Goal: Use online tool/utility: Utilize a website feature to perform a specific function

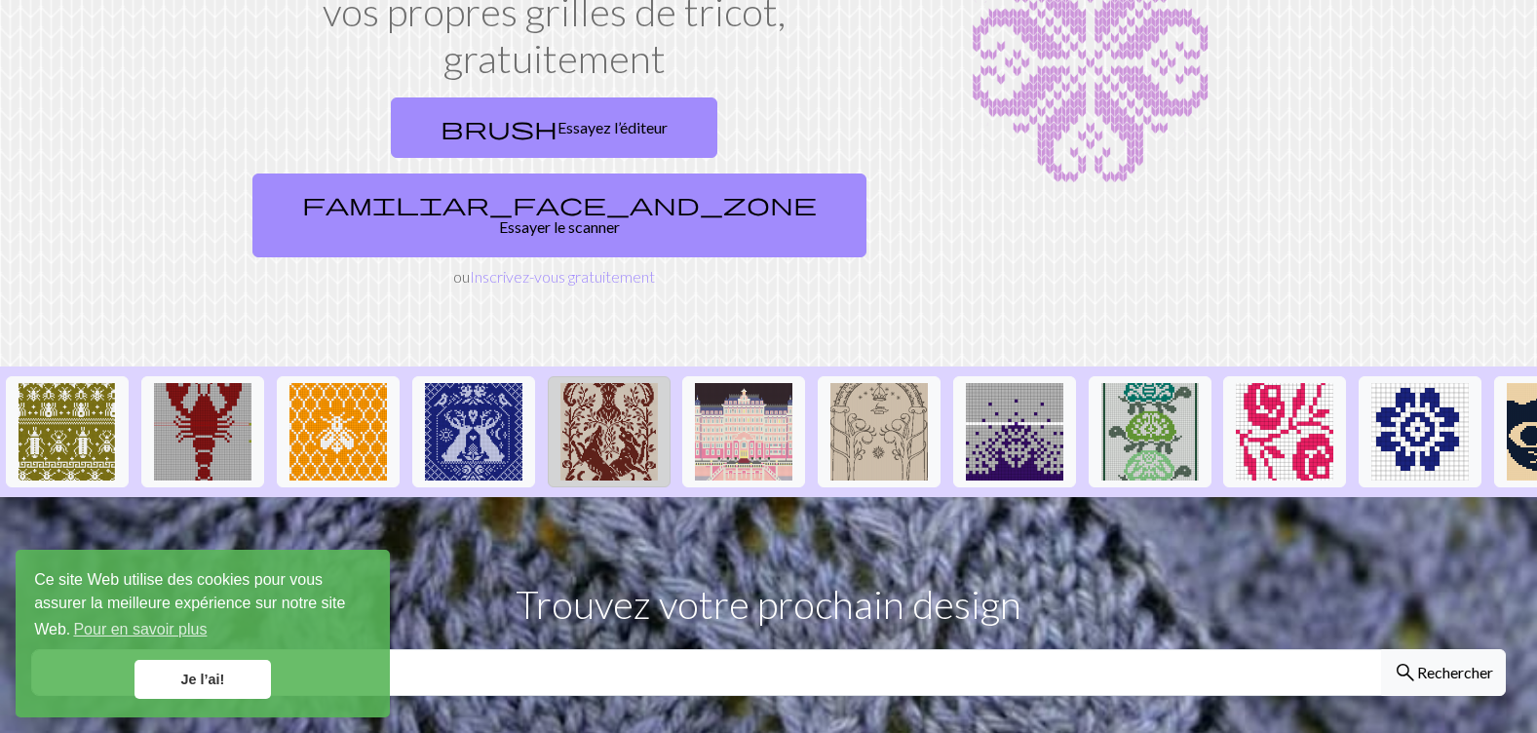
click at [597, 383] on img at bounding box center [608, 431] width 97 height 97
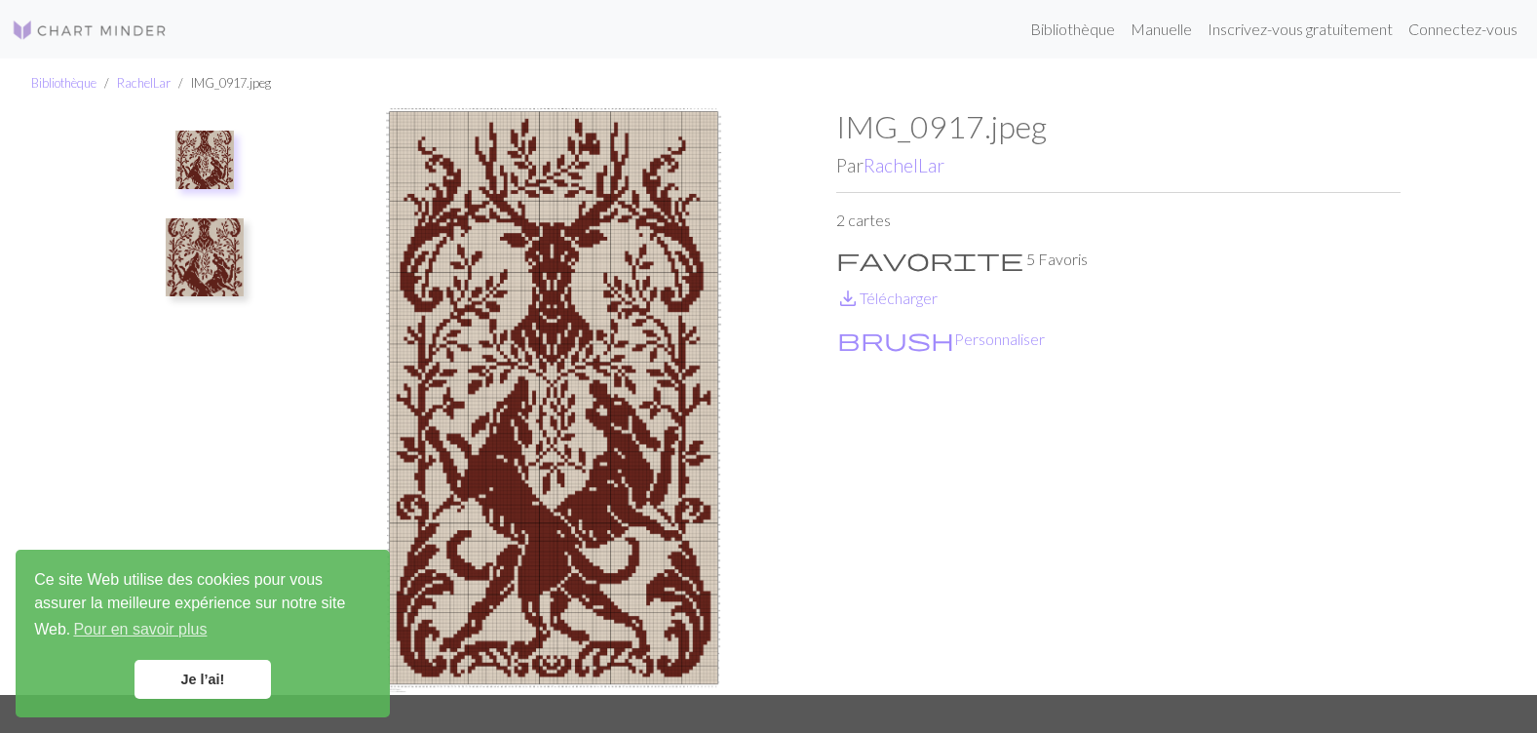
click at [109, 30] on img at bounding box center [90, 30] width 156 height 23
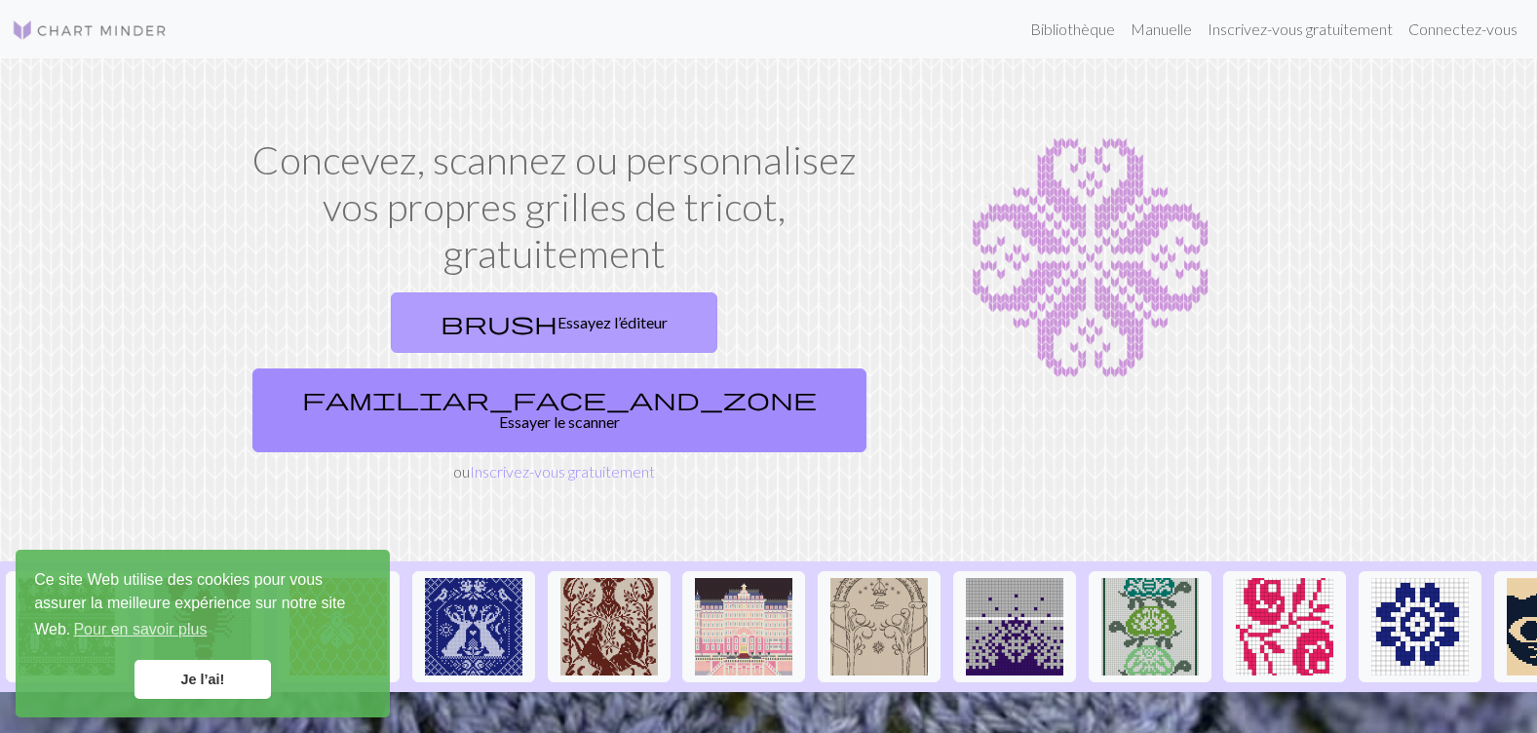
click at [557, 320] on font "Essayez l’éditeur" at bounding box center [612, 322] width 110 height 19
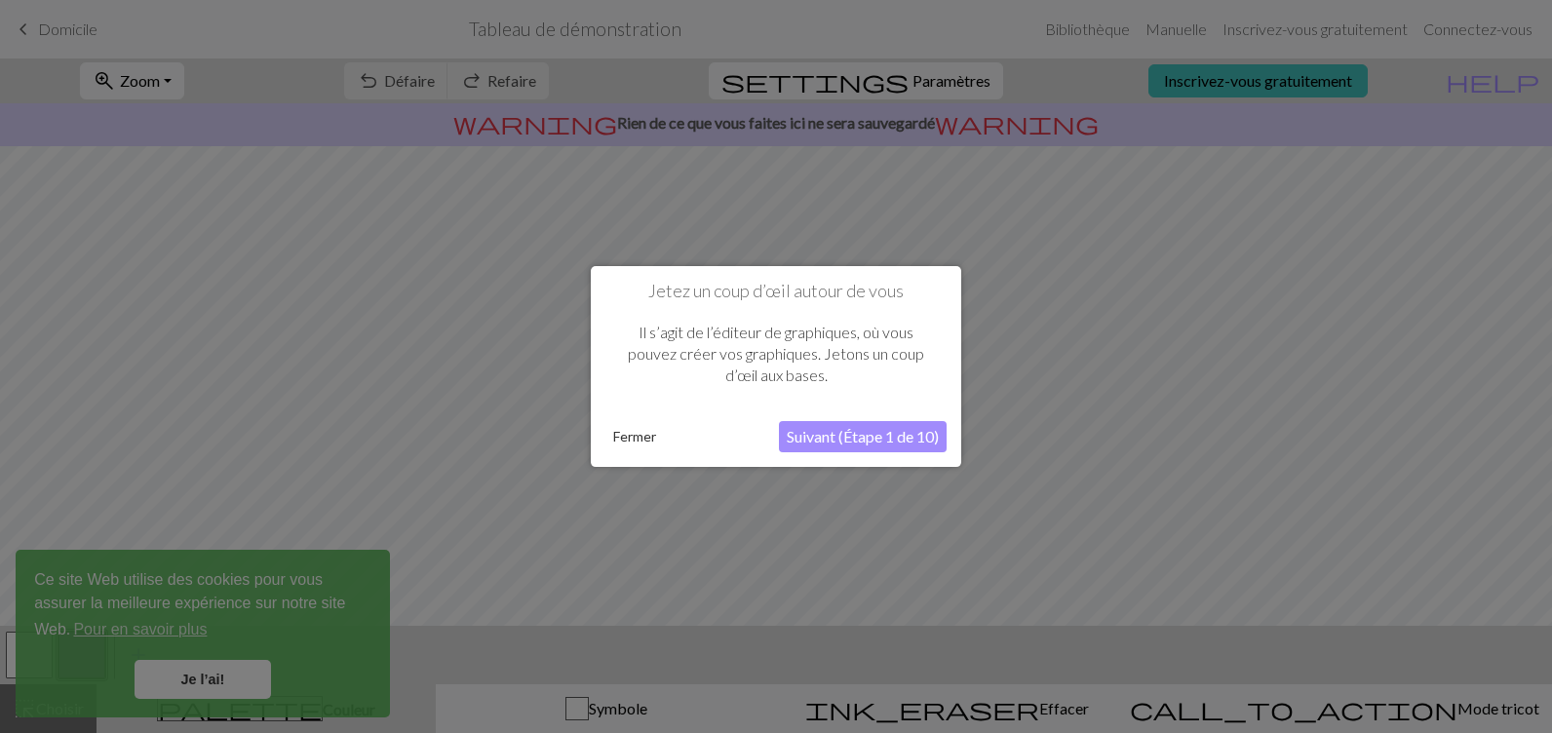
click at [827, 439] on button "Suivant (Étape 1 de 10)" at bounding box center [863, 436] width 168 height 31
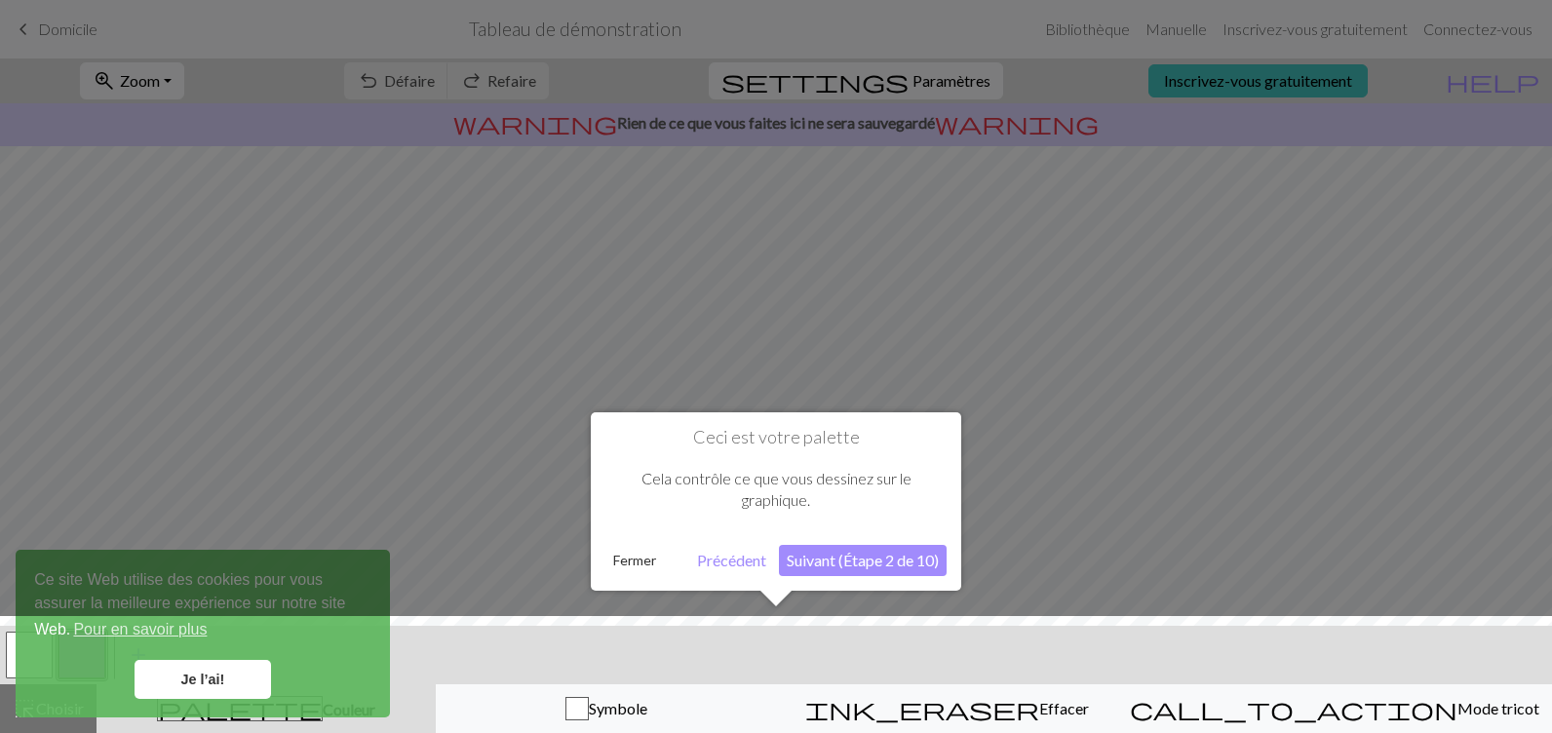
click at [865, 567] on button "Suivant (Étape 2 de 10)" at bounding box center [863, 560] width 168 height 31
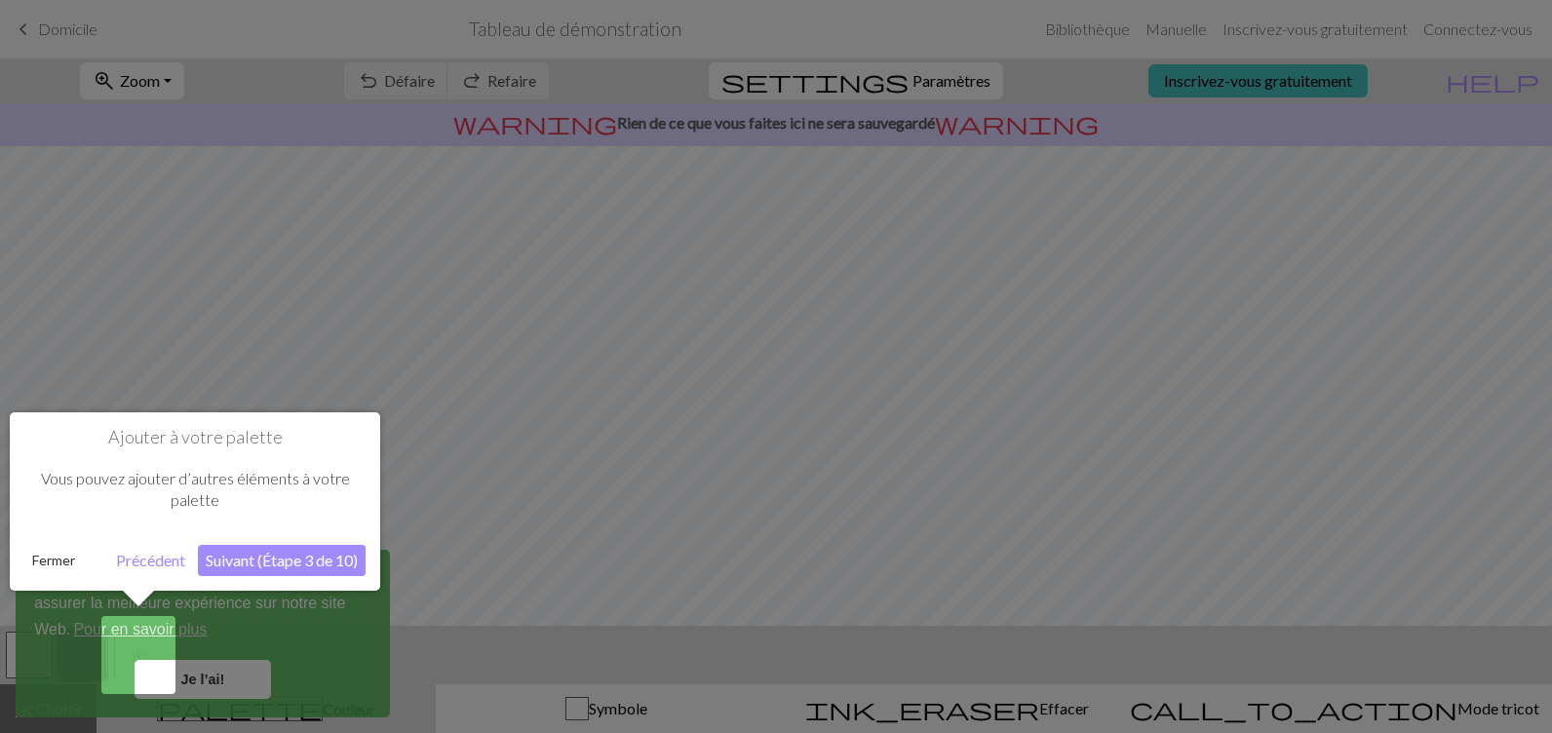
click at [296, 560] on button "Suivant (Étape 3 de 10)" at bounding box center [282, 560] width 168 height 31
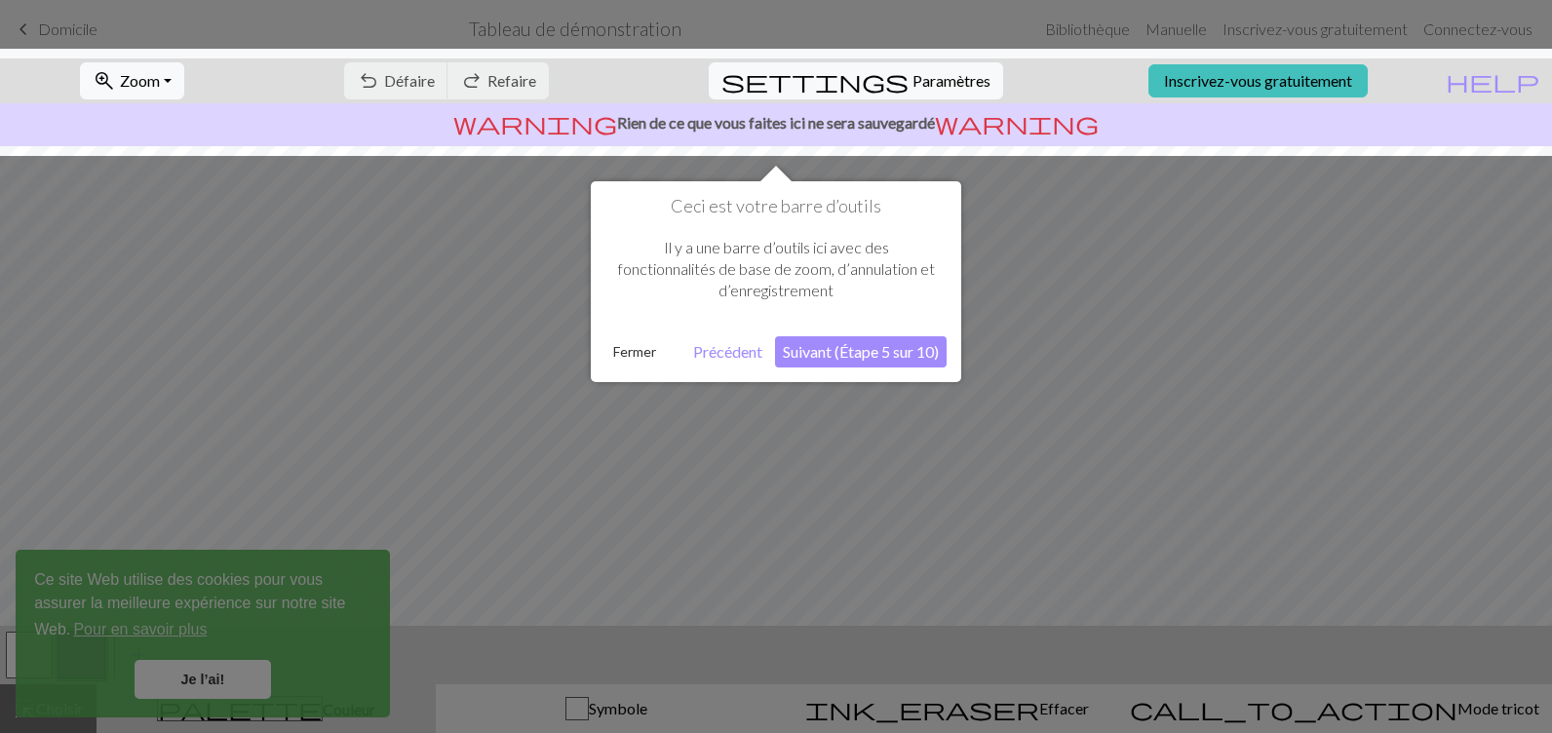
click at [832, 354] on button "Suivant (Étape 5 sur 10)" at bounding box center [861, 351] width 172 height 31
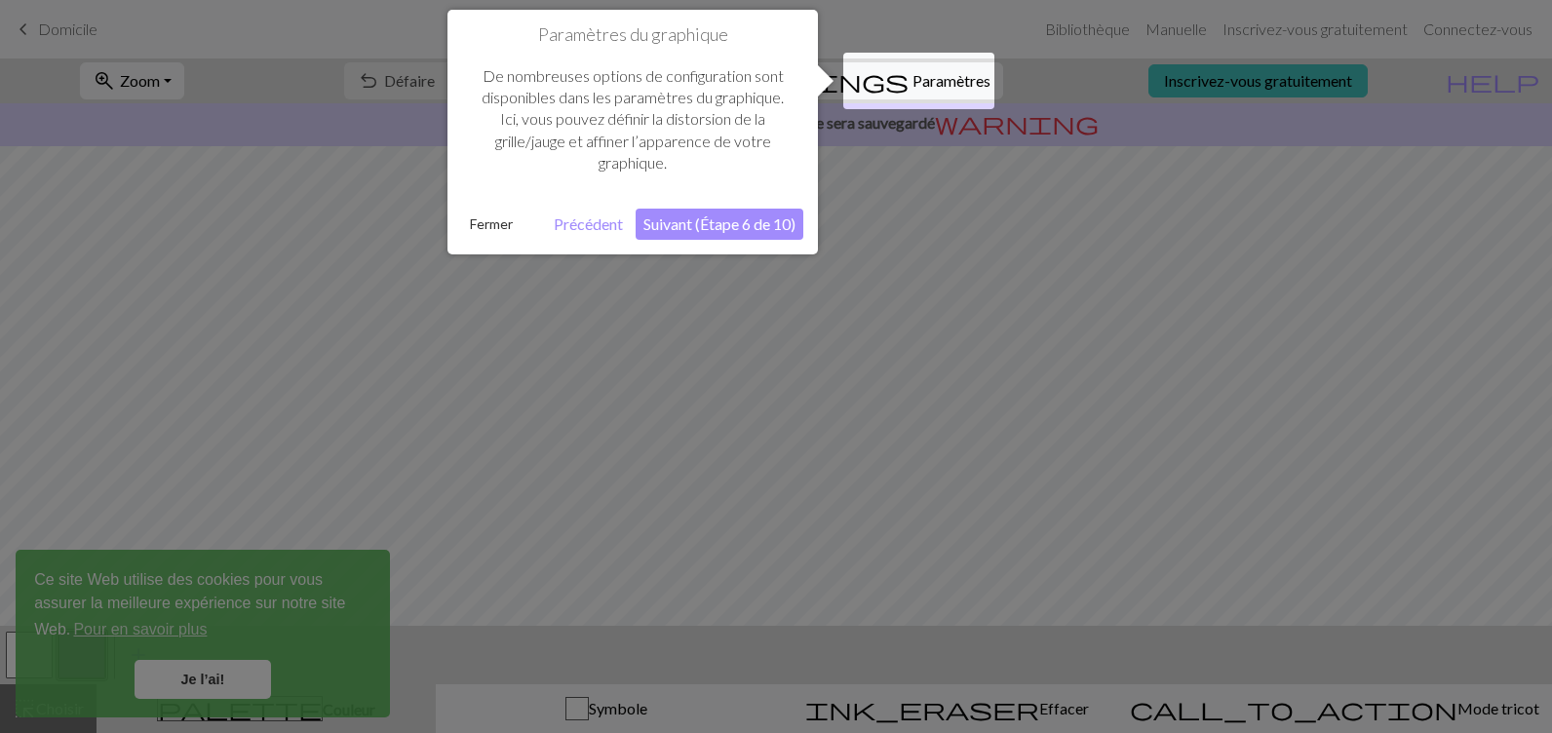
click at [700, 223] on button "Suivant (Étape 6 de 10)" at bounding box center [719, 224] width 168 height 31
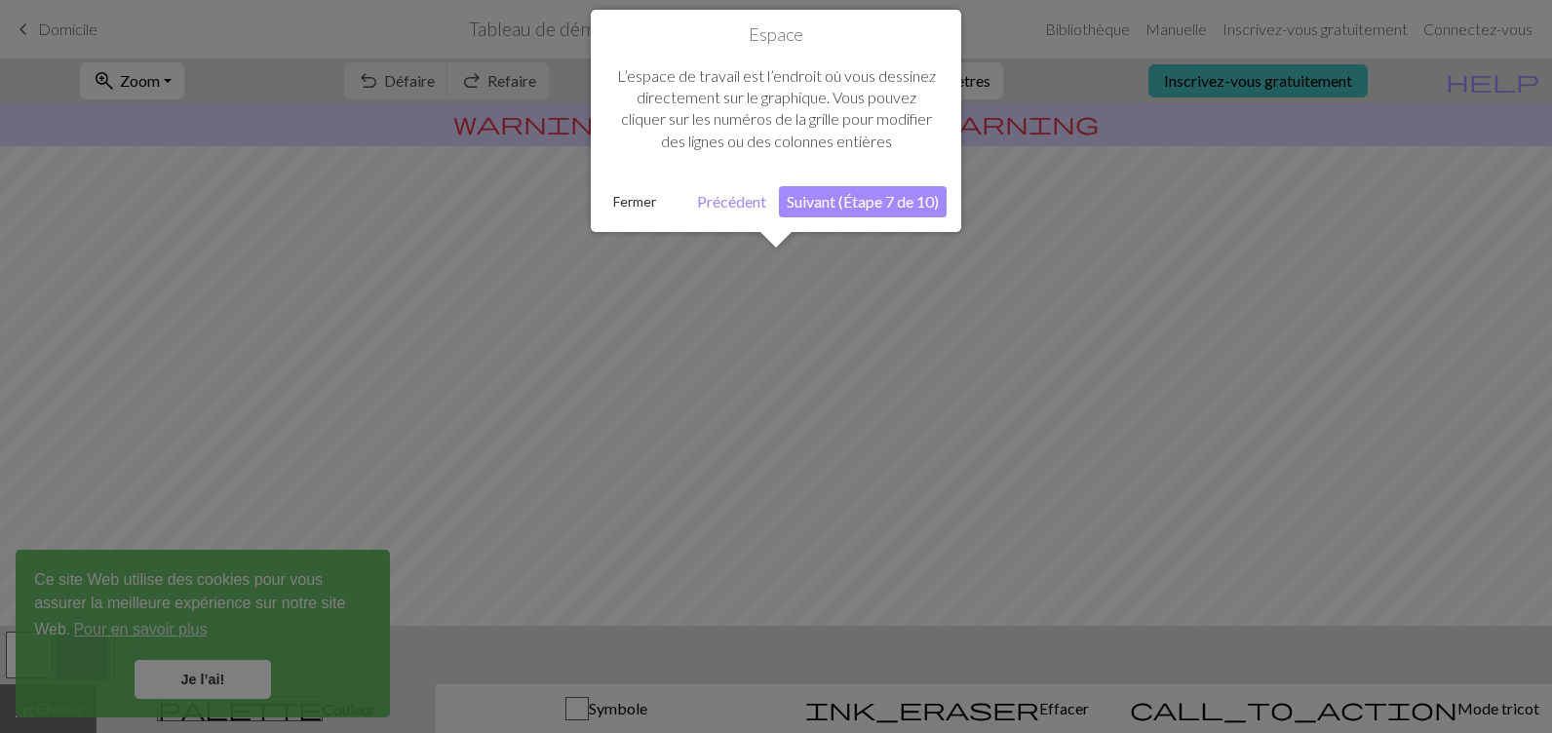
scroll to position [117, 0]
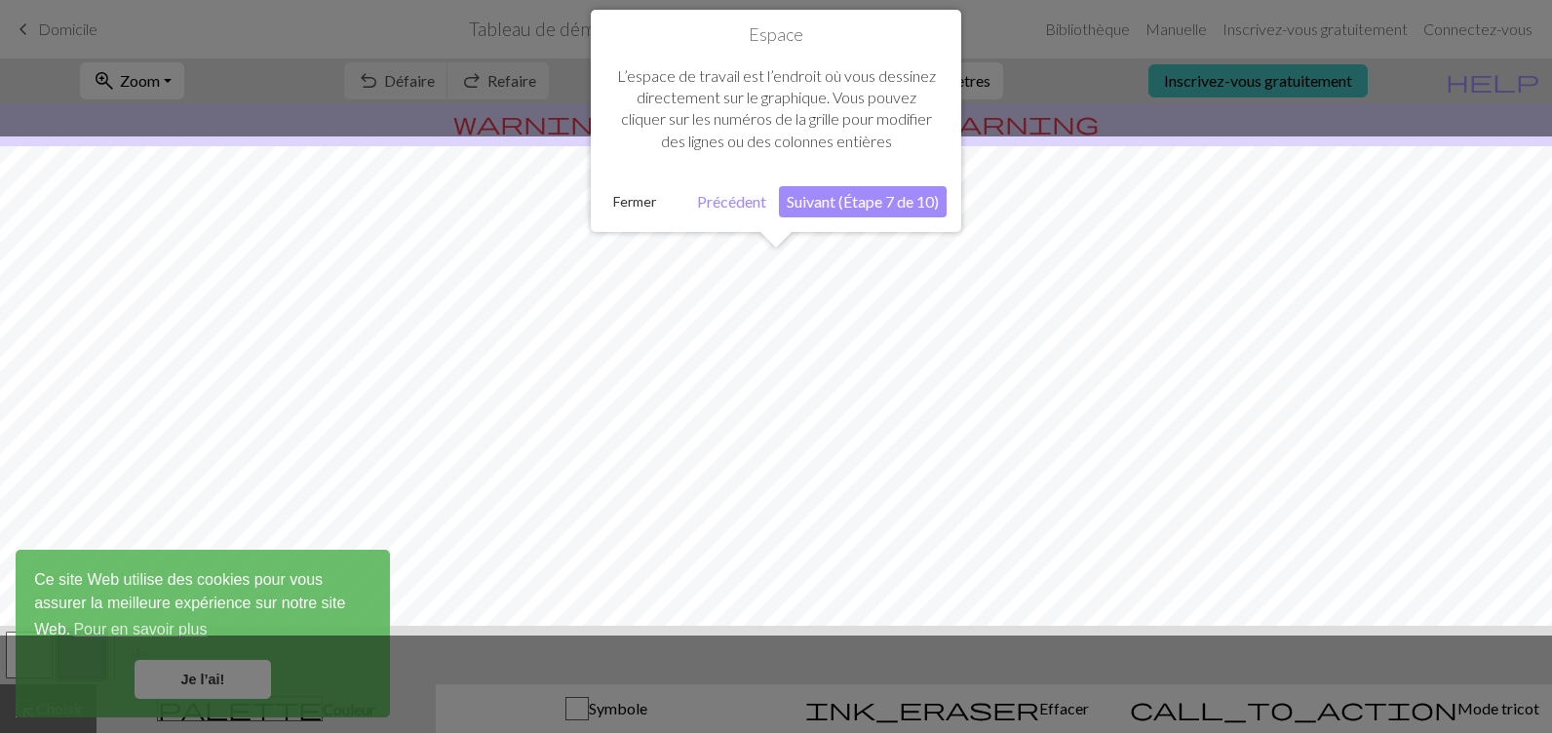
click at [889, 207] on button "Suivant (Étape 7 de 10)" at bounding box center [863, 201] width 168 height 31
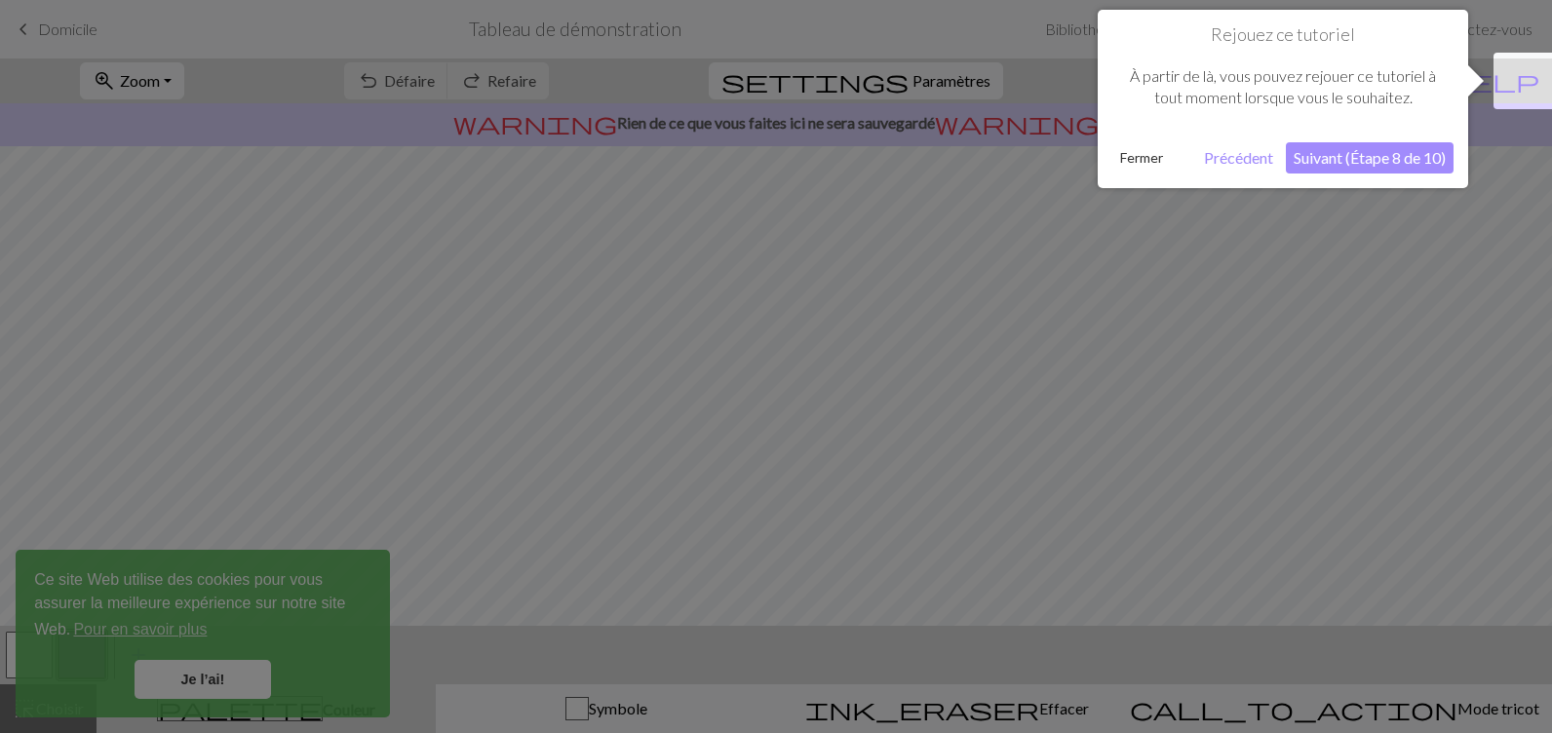
click at [1376, 157] on button "Suivant (Étape 8 de 10)" at bounding box center [1370, 157] width 168 height 31
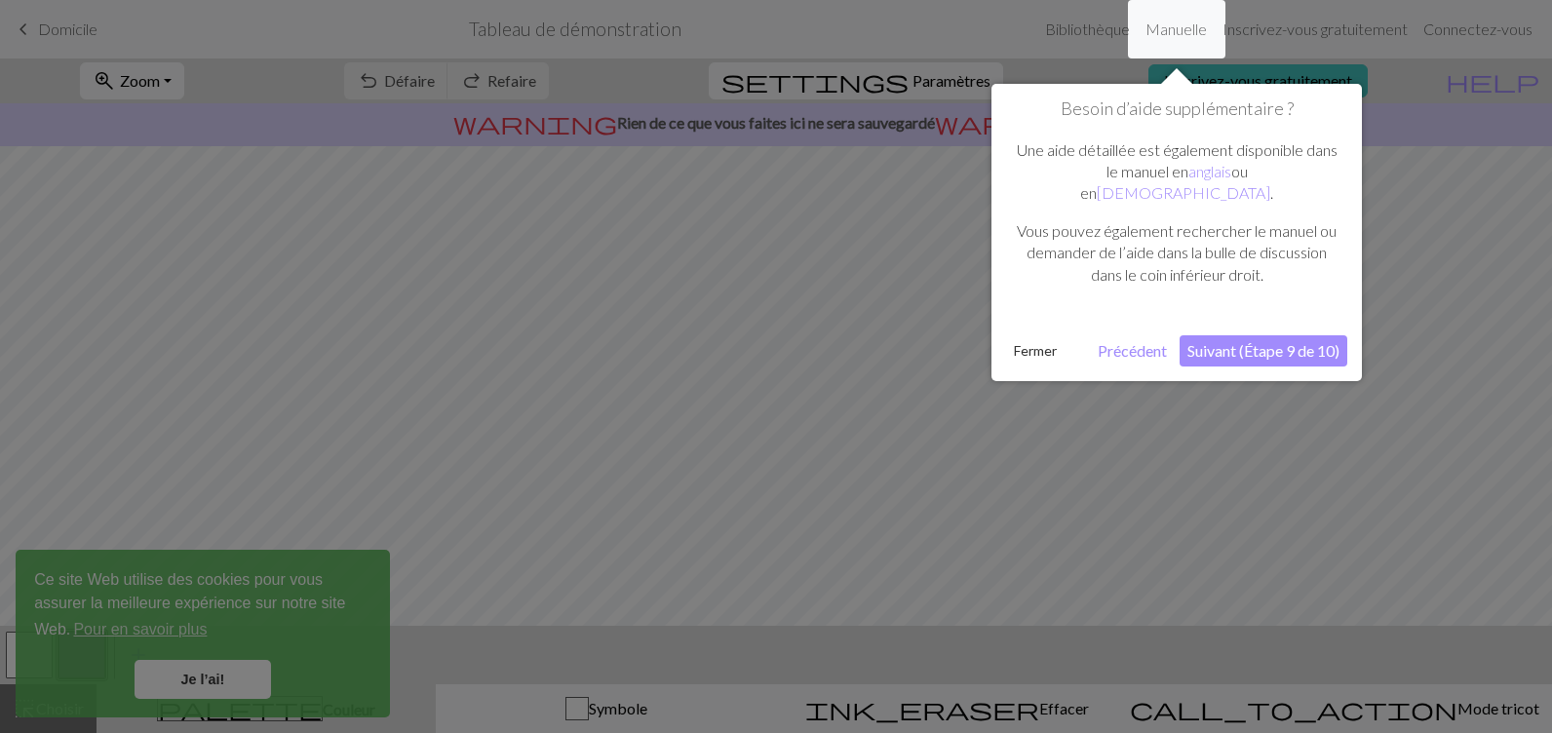
click at [1248, 335] on button "Suivant (Étape 9 de 10)" at bounding box center [1263, 350] width 168 height 31
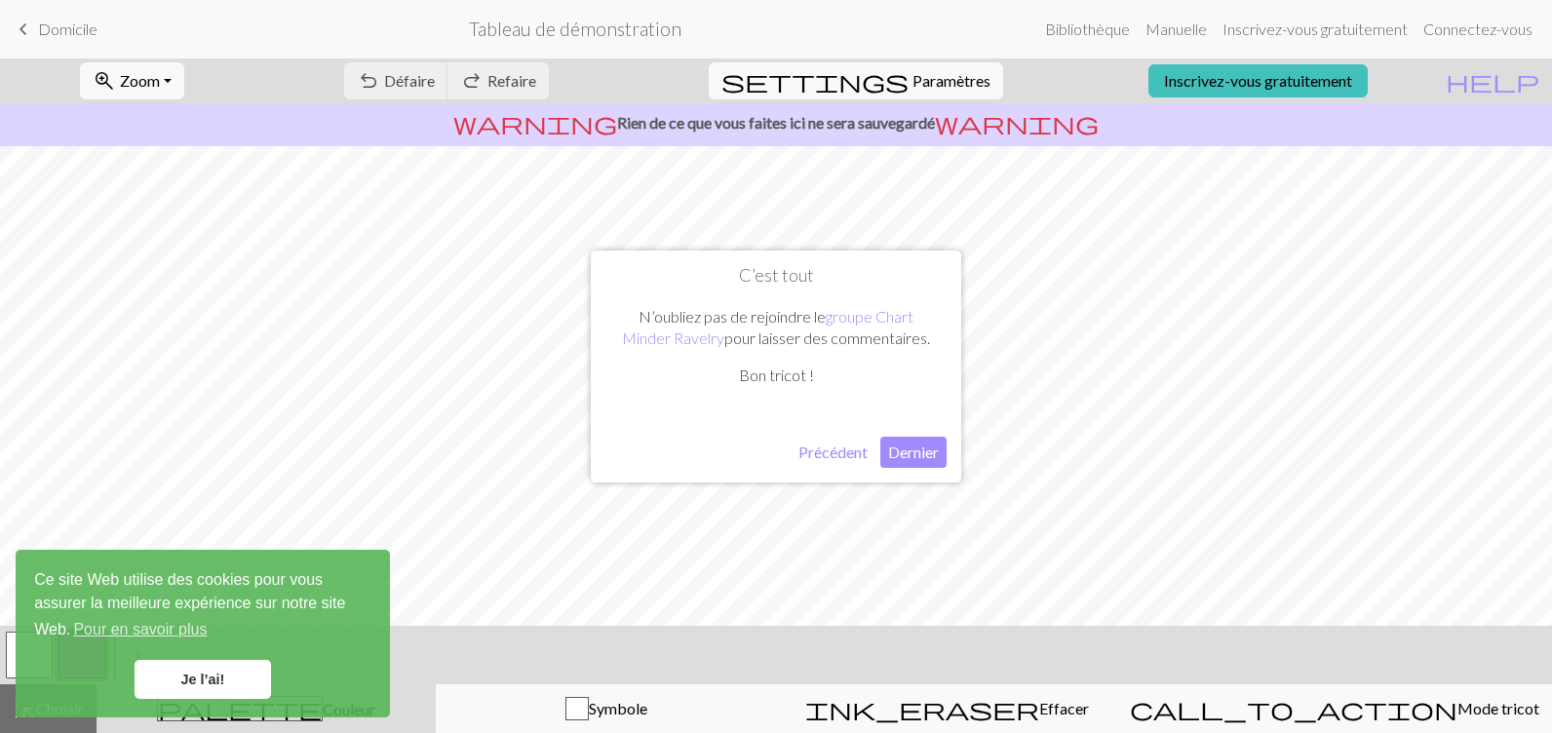
click at [924, 448] on button "Dernier" at bounding box center [913, 452] width 66 height 31
click at [877, 84] on span "settings" at bounding box center [814, 80] width 187 height 27
select select "aran"
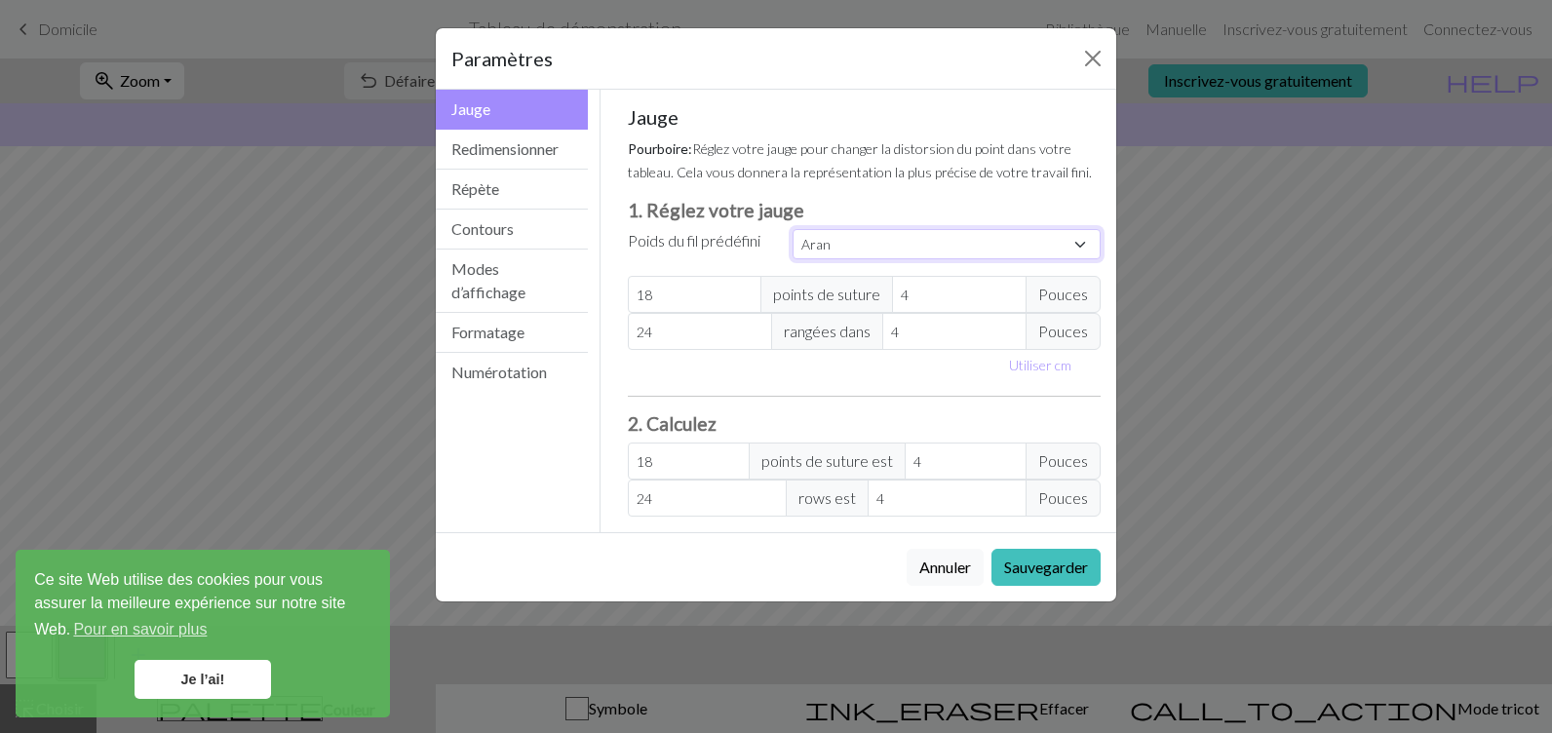
click at [1079, 246] on select "Coutume Carré Dentelle Doigté léger Doigté Sport Tricot double Peignée Aran Enc…" at bounding box center [946, 244] width 308 height 30
click at [919, 211] on h3 "1. Réglez votre jauge" at bounding box center [865, 210] width 474 height 22
click at [492, 153] on button "Redimensionner" at bounding box center [512, 150] width 152 height 40
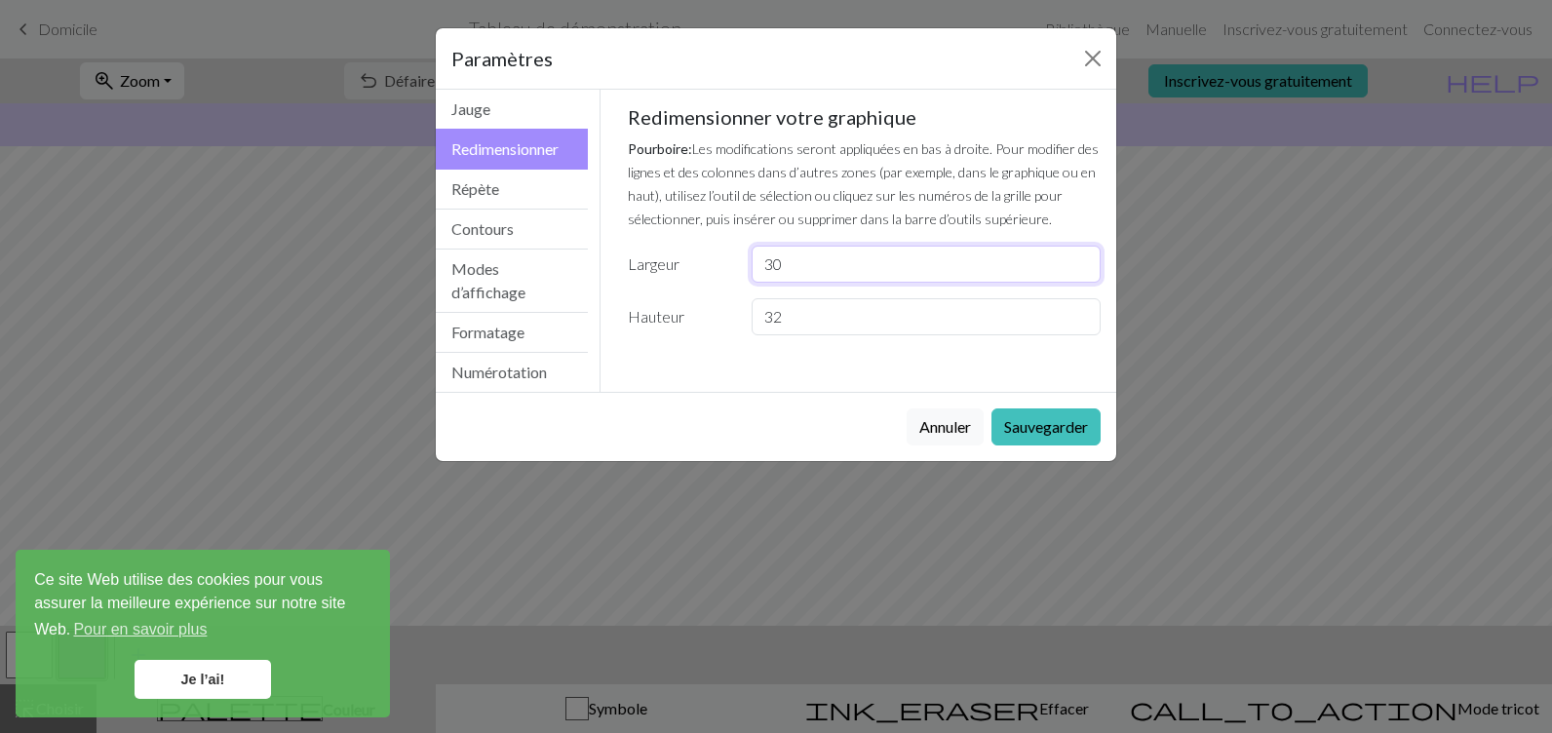
drag, startPoint x: 811, startPoint y: 272, endPoint x: 658, endPoint y: 251, distance: 154.4
click at [658, 251] on div "Largeur 30" at bounding box center [864, 264] width 497 height 37
drag, startPoint x: 759, startPoint y: 256, endPoint x: 688, endPoint y: 255, distance: 71.2
click at [688, 255] on div "Largeur 180" at bounding box center [864, 264] width 497 height 37
type input "210"
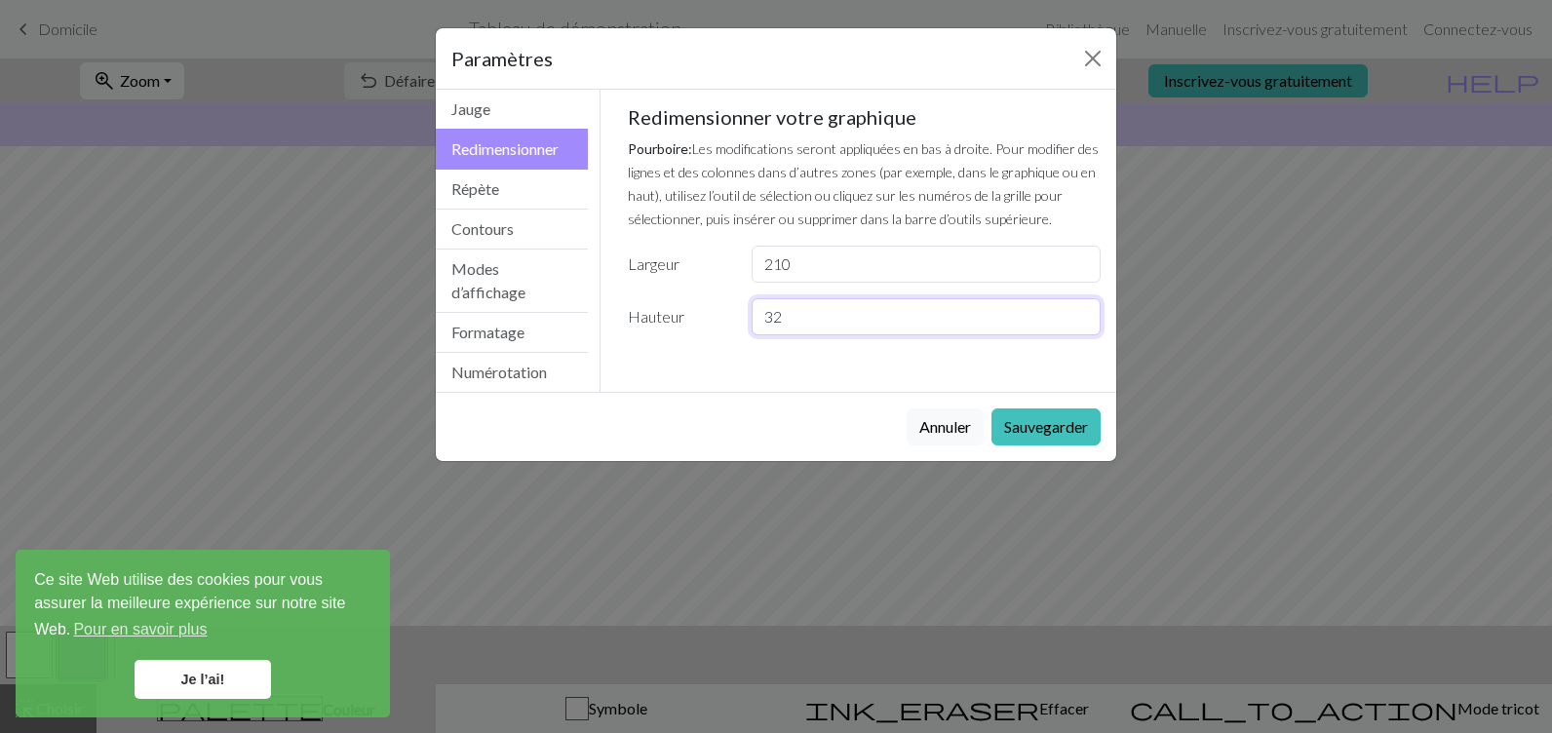
drag, startPoint x: 806, startPoint y: 317, endPoint x: 718, endPoint y: 318, distance: 87.7
click at [718, 318] on div "Hauteur 32" at bounding box center [864, 316] width 497 height 37
type input "290"
click at [1019, 417] on button "Sauvegarder" at bounding box center [1045, 426] width 109 height 37
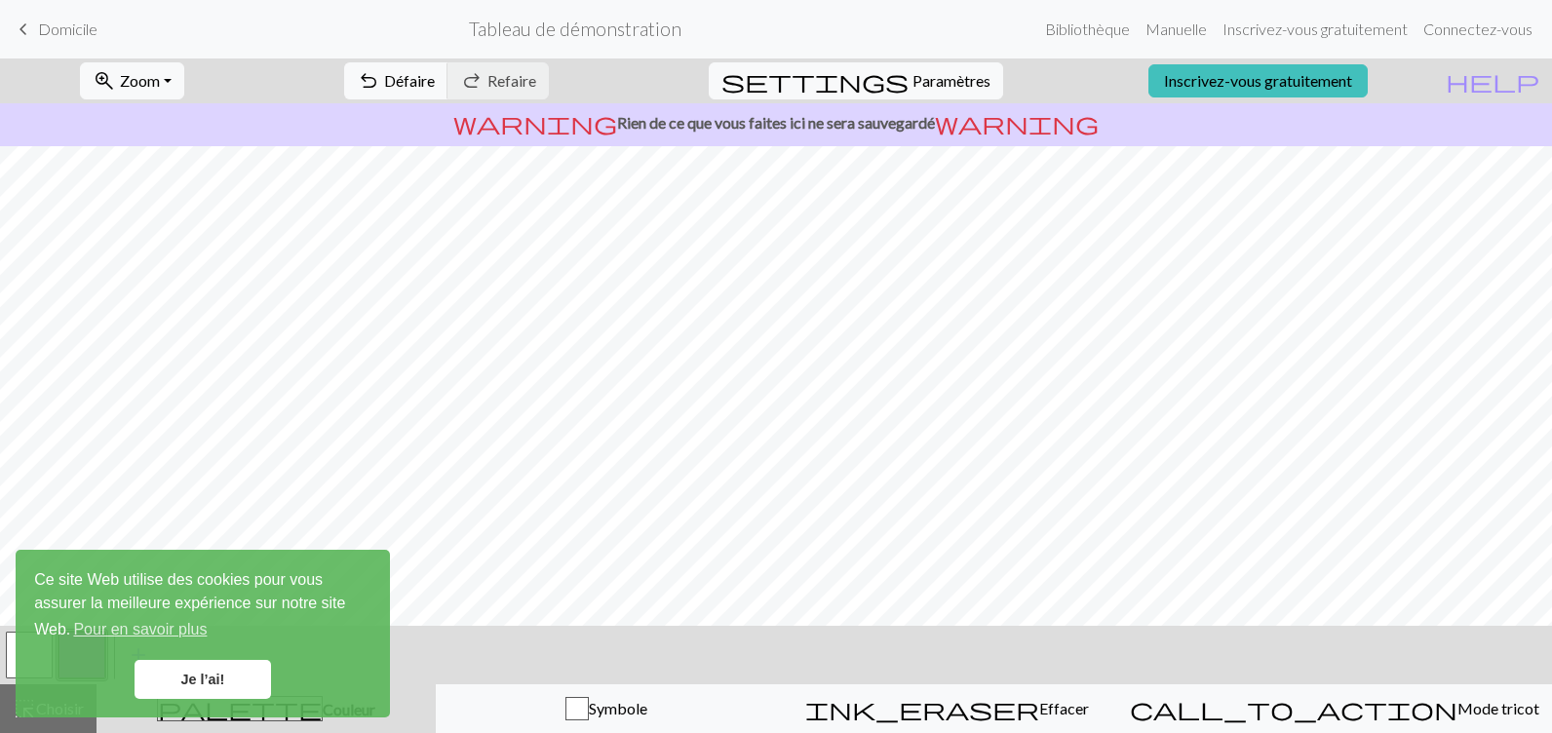
click at [191, 684] on link "Je l’ai!" at bounding box center [203, 679] width 136 height 39
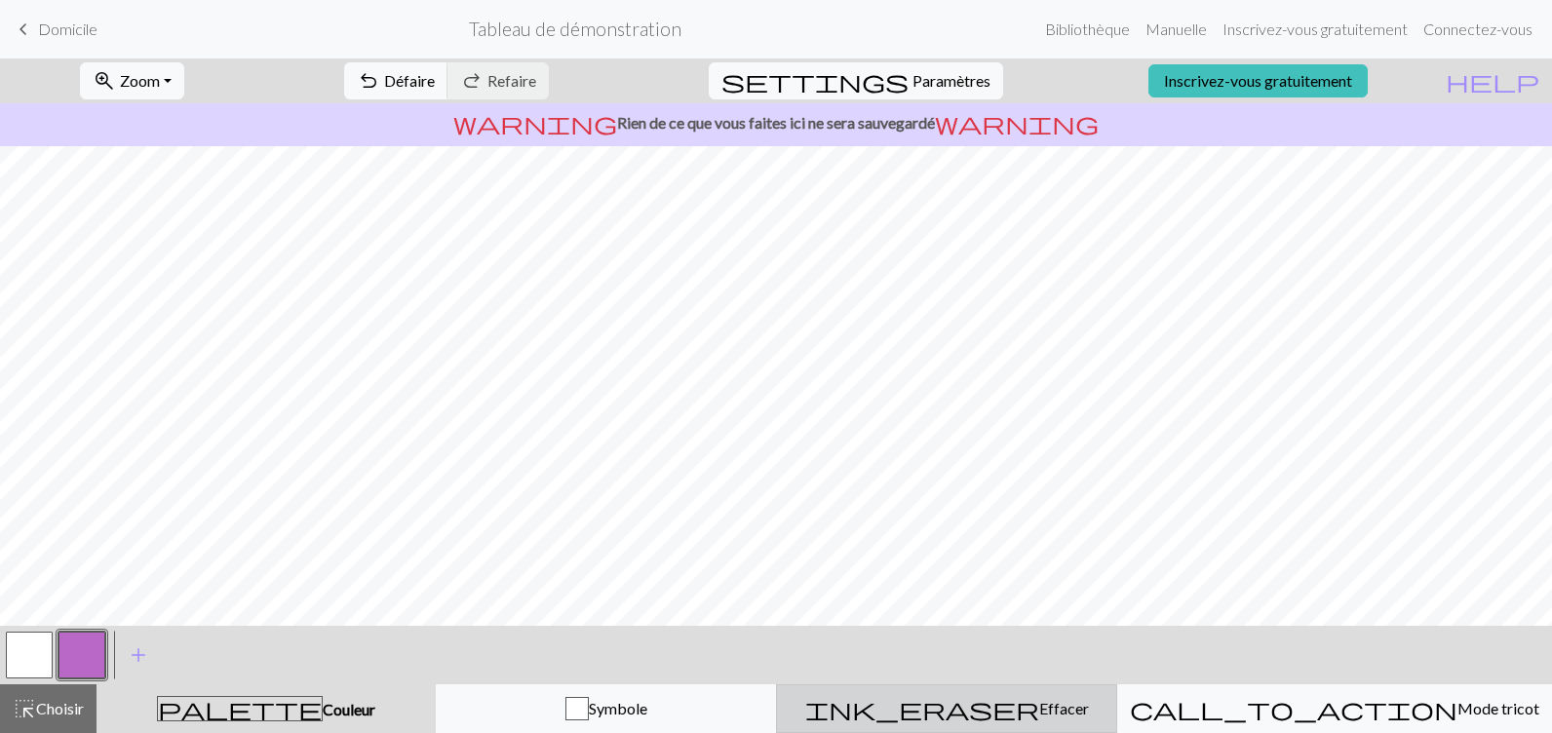
click at [978, 707] on span "ink_eraser" at bounding box center [922, 708] width 234 height 27
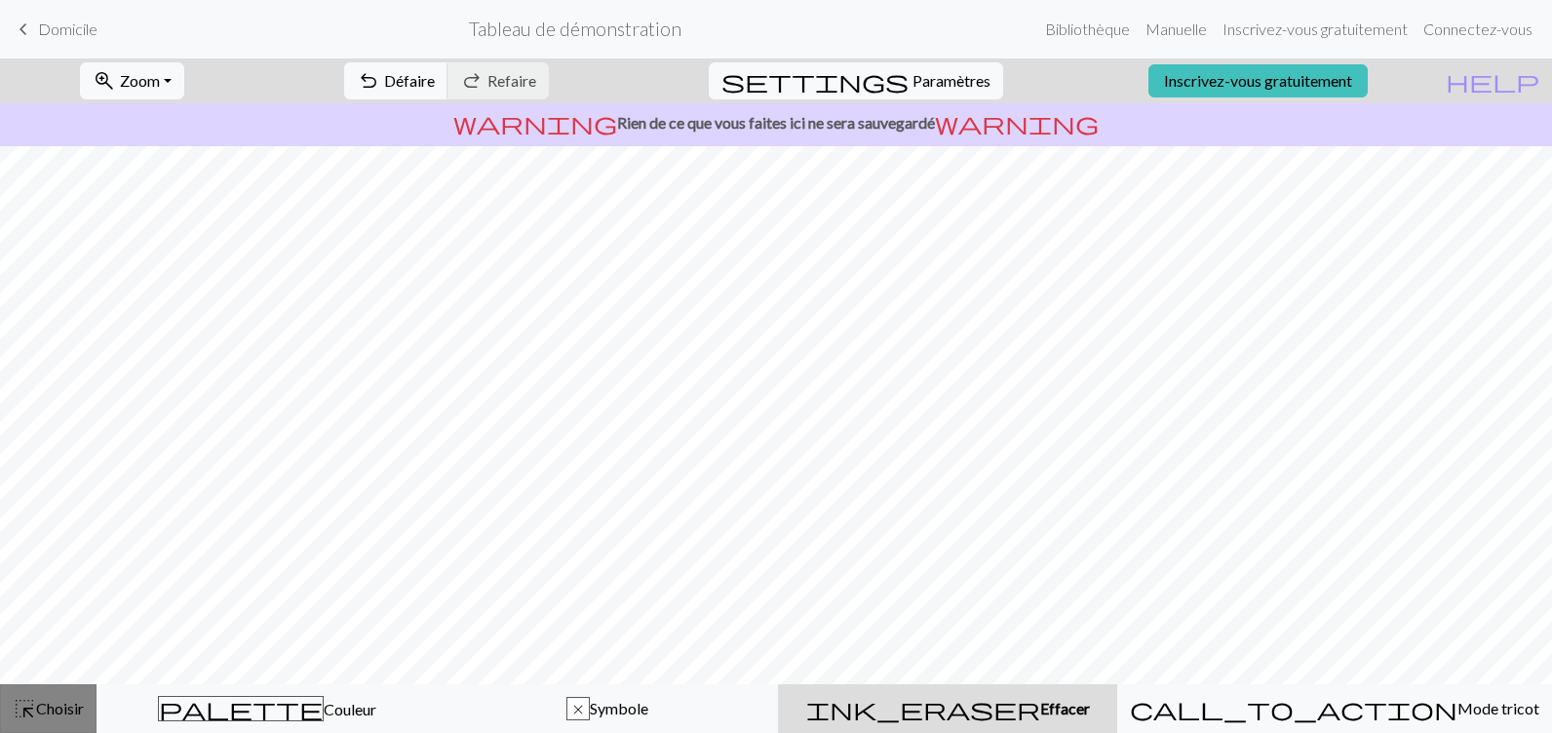
click at [27, 716] on span "highlight_alt" at bounding box center [24, 708] width 23 height 27
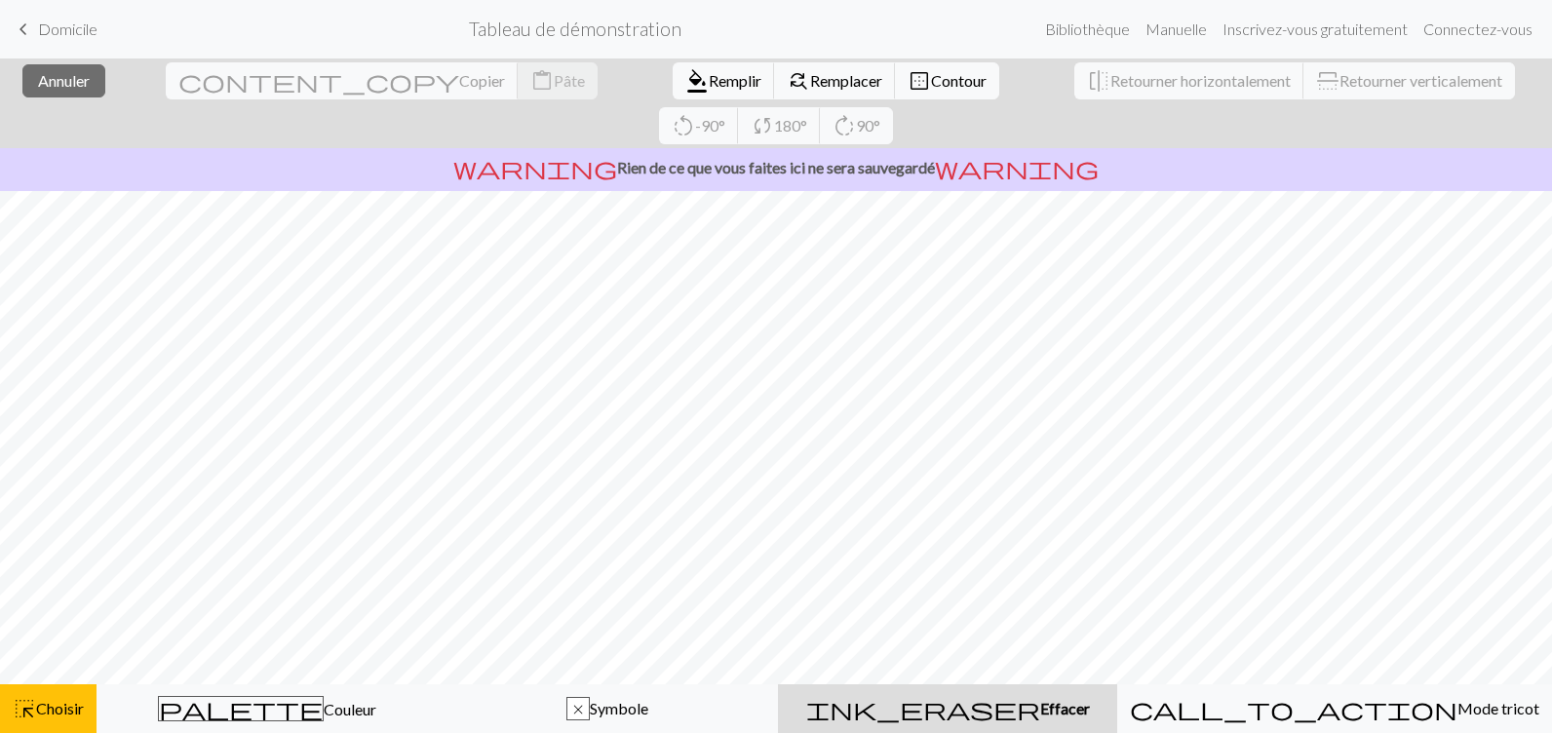
click at [1040, 715] on span "Effacer" at bounding box center [1065, 708] width 50 height 19
click at [1040, 711] on span "Effacer" at bounding box center [1065, 708] width 50 height 19
click at [1040, 710] on span "Effacer" at bounding box center [1065, 708] width 50 height 19
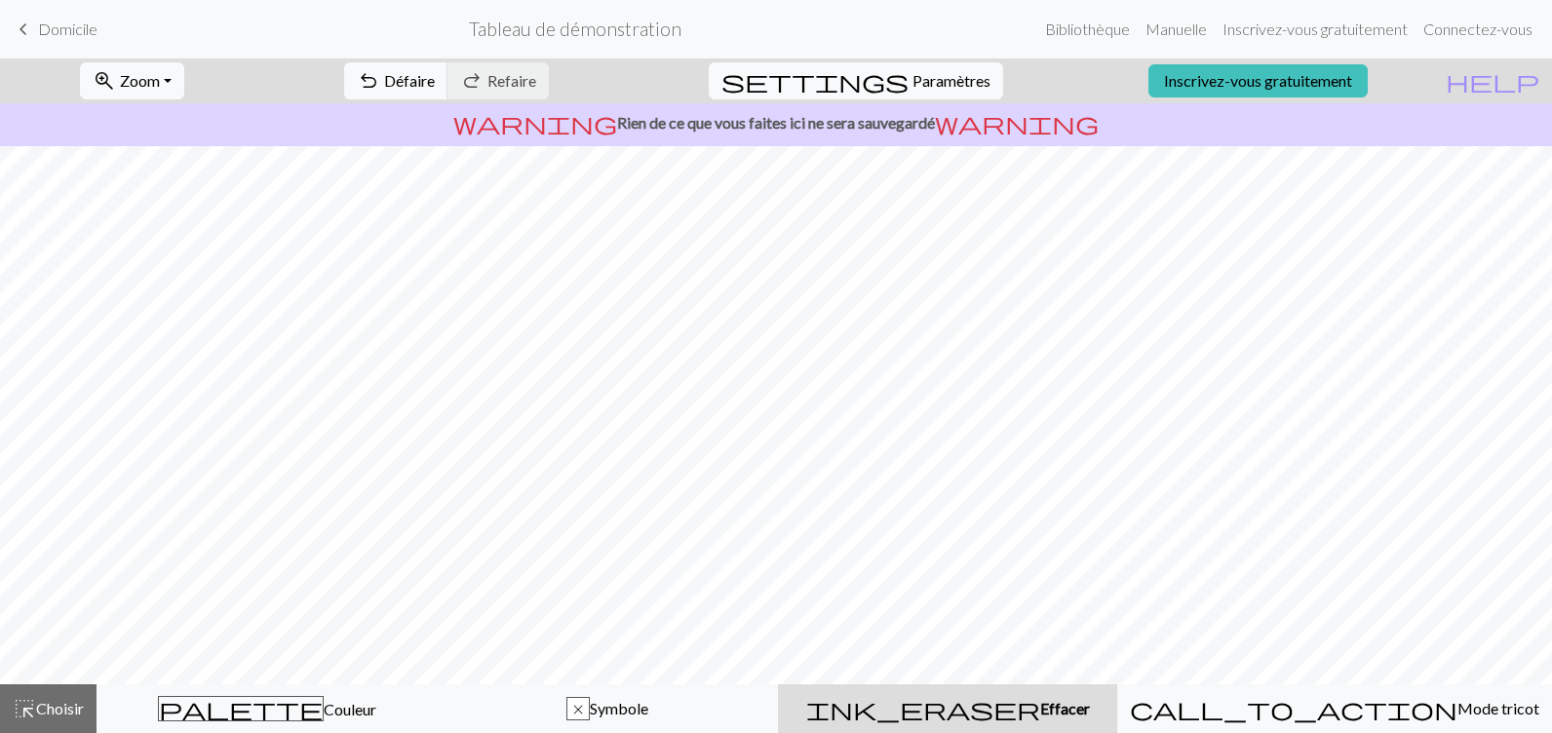
click at [1040, 707] on span "Effacer" at bounding box center [1065, 708] width 50 height 19
click at [1040, 708] on span "Effacer" at bounding box center [1065, 708] width 50 height 19
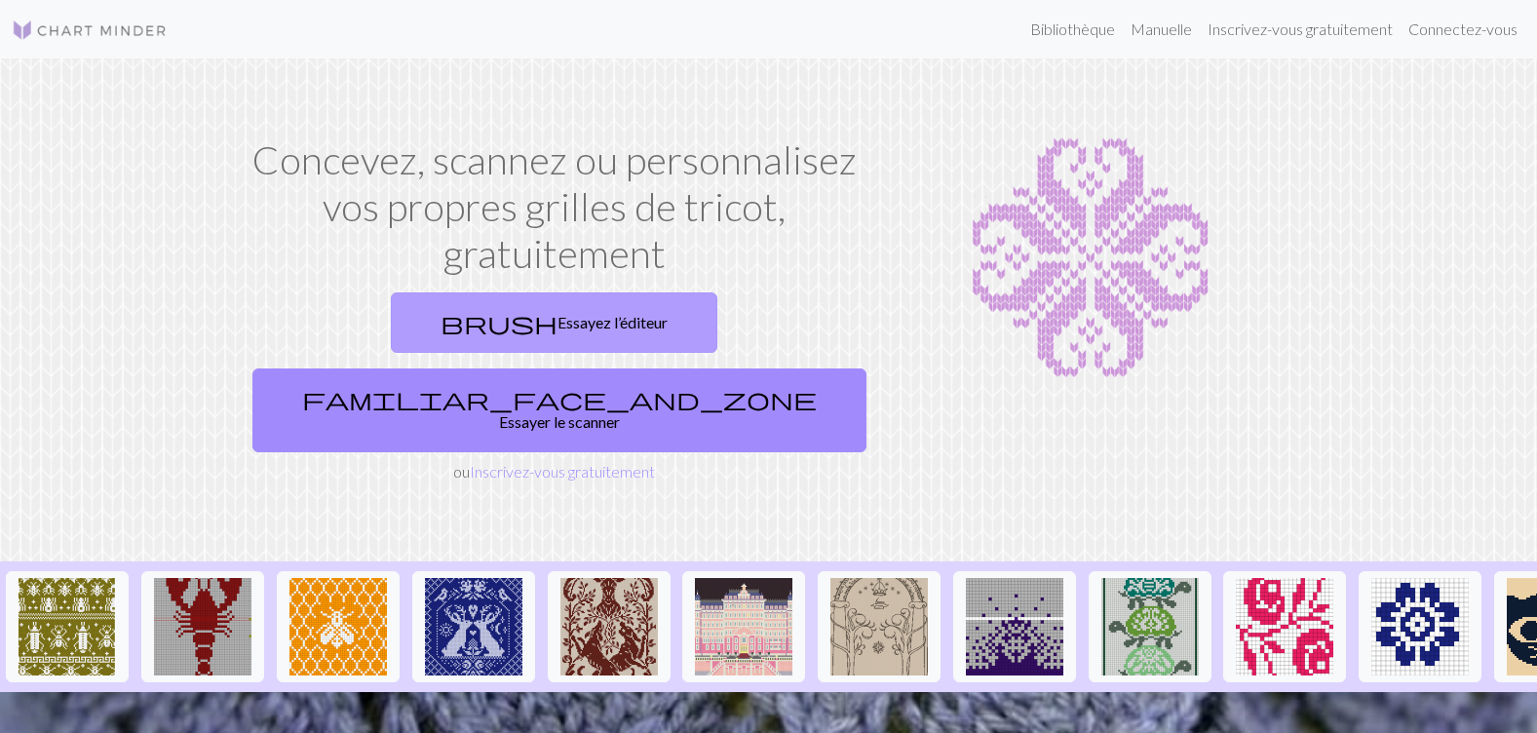
drag, startPoint x: 0, startPoint y: 0, endPoint x: 414, endPoint y: 331, distance: 530.5
click at [414, 331] on link "brush Essayez l’éditeur" at bounding box center [554, 322] width 327 height 60
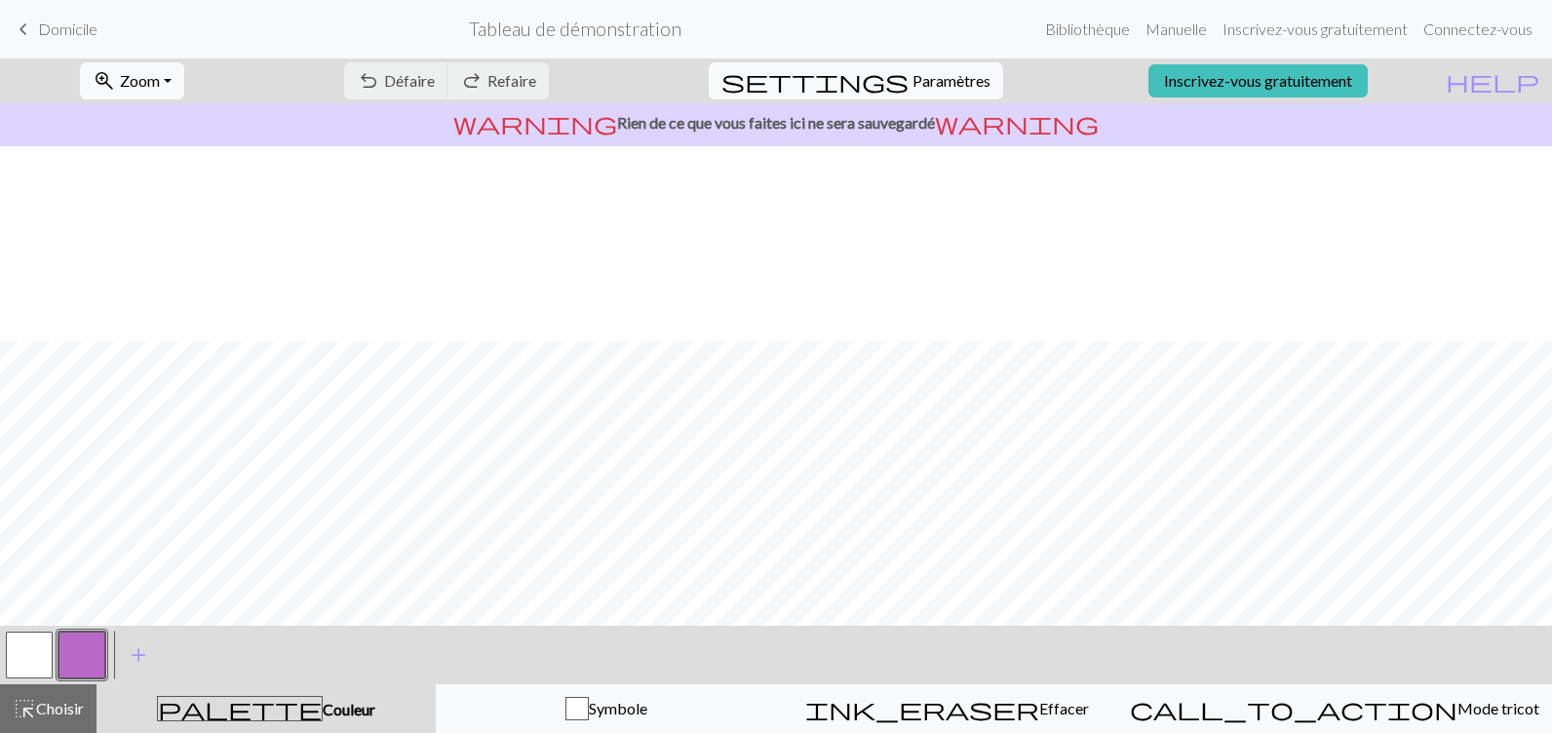
scroll to position [195, 0]
click at [485, 81] on div "undo Défaire Undo redo Refaire Redo" at bounding box center [446, 80] width 234 height 45
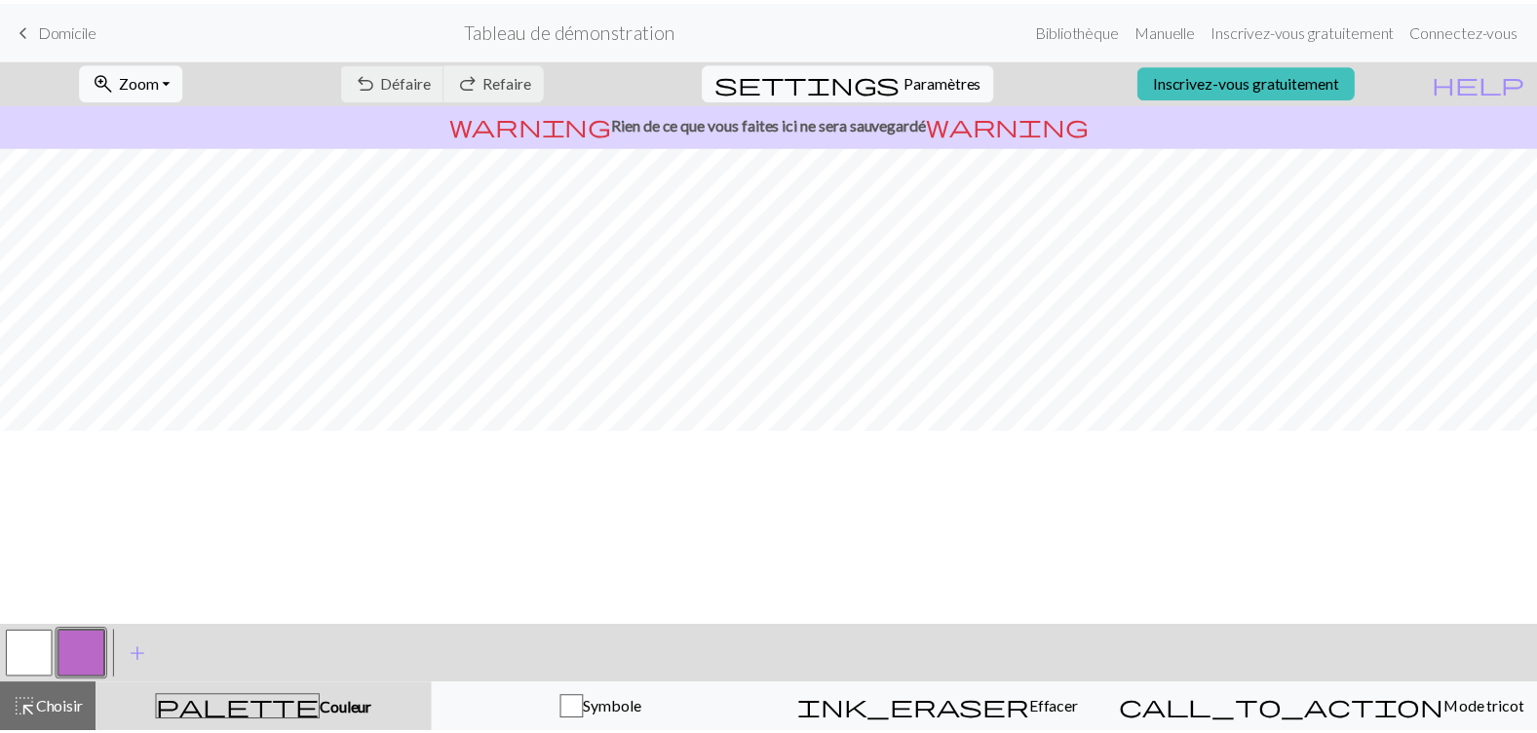
scroll to position [0, 0]
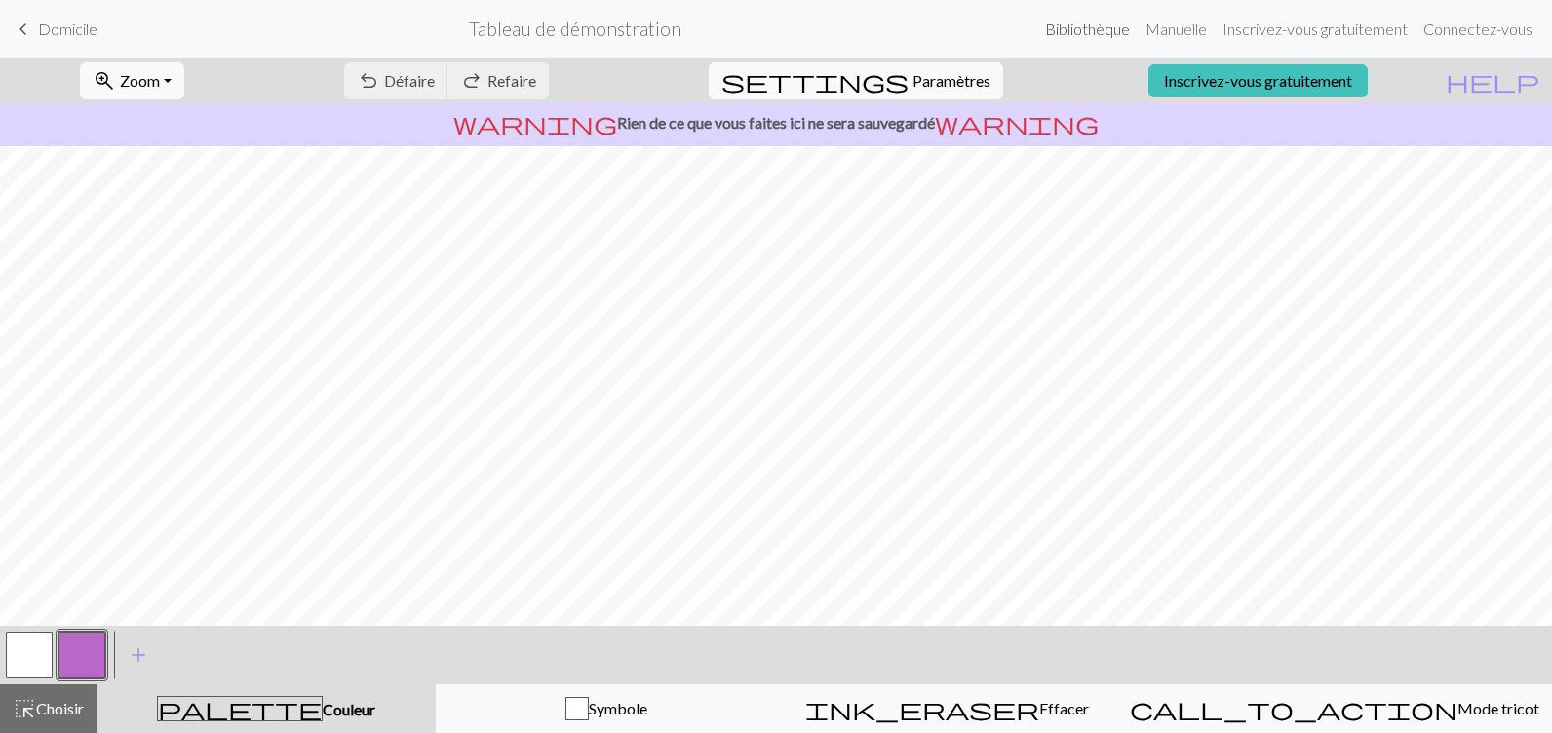
click at [1066, 34] on link "Bibliothèque" at bounding box center [1087, 29] width 100 height 39
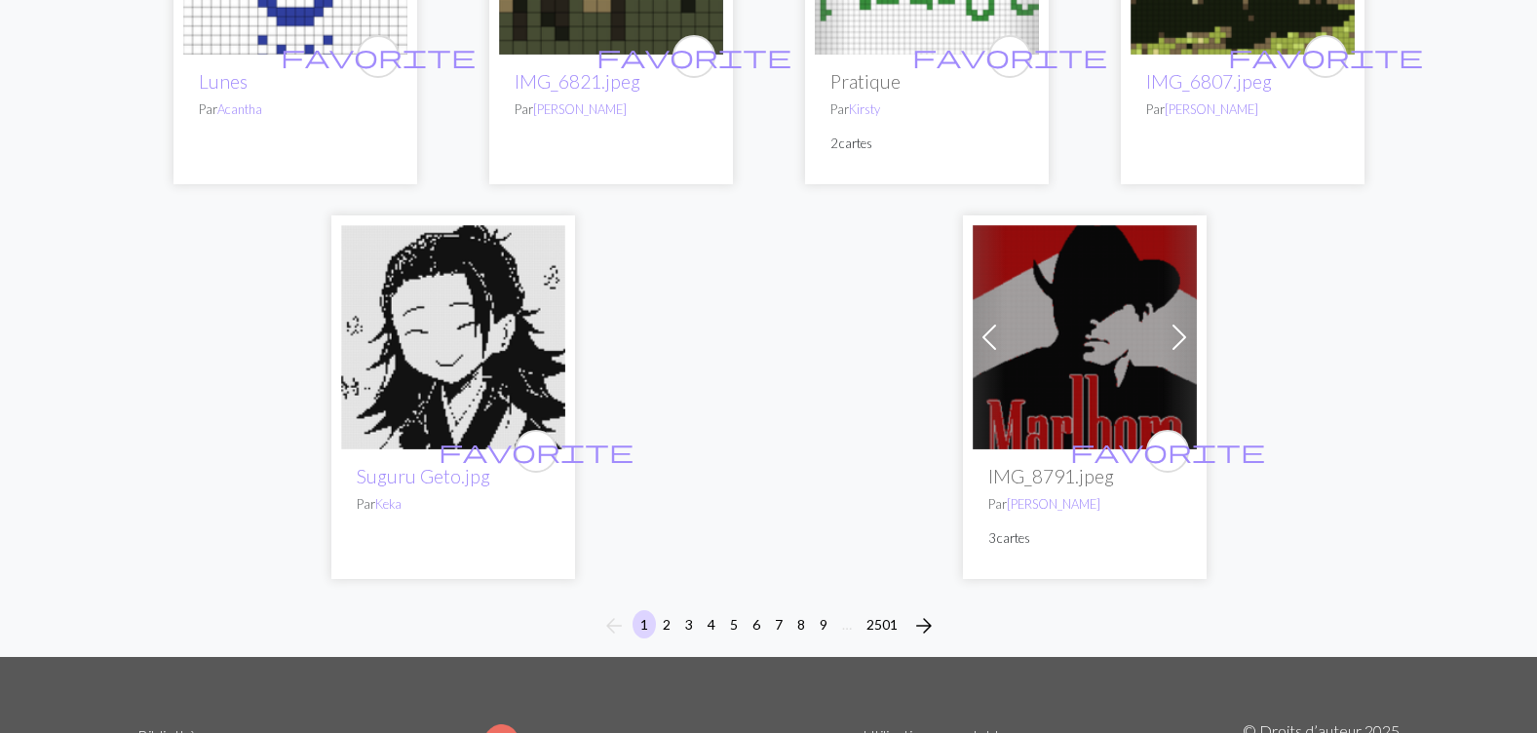
scroll to position [4971, 0]
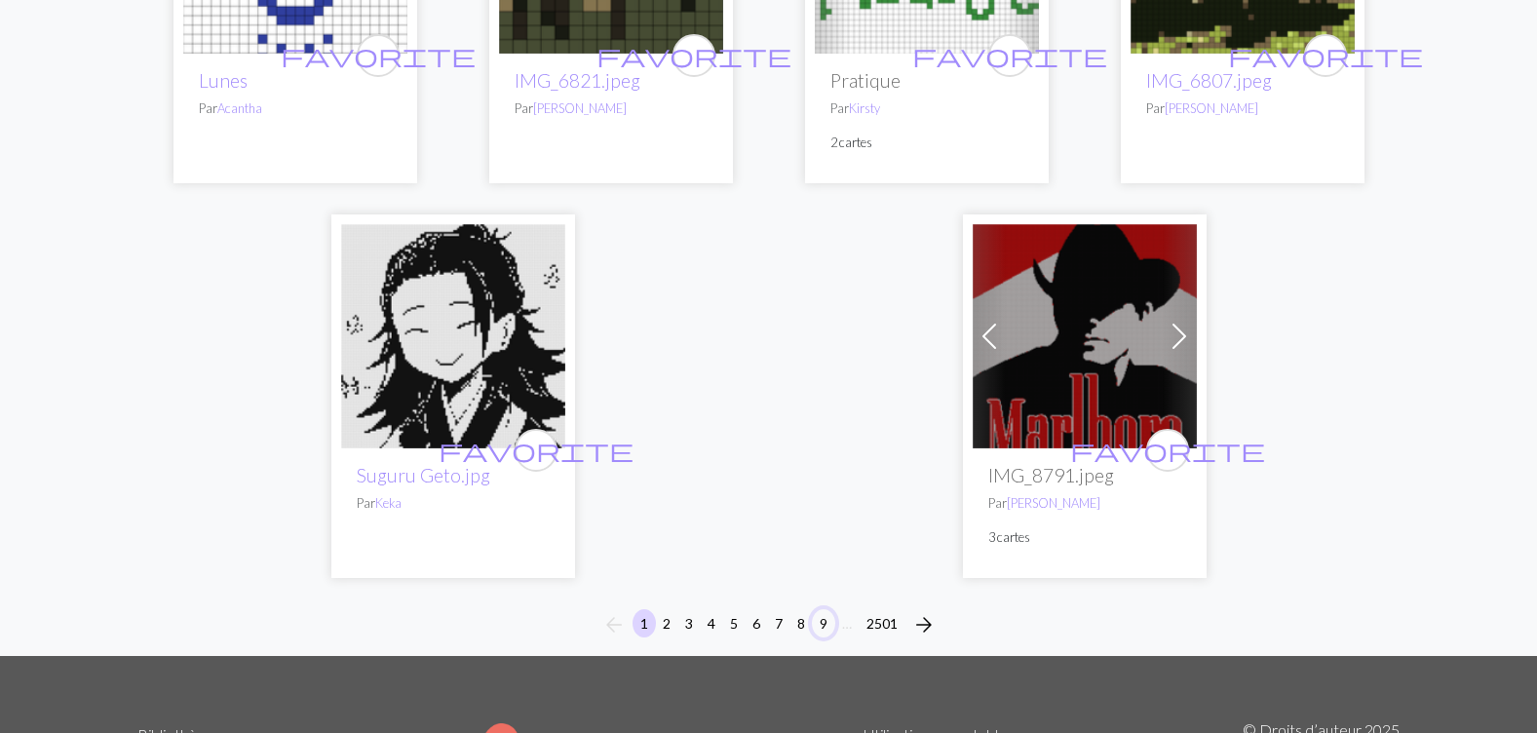
click at [820, 609] on button "9" at bounding box center [823, 623] width 23 height 28
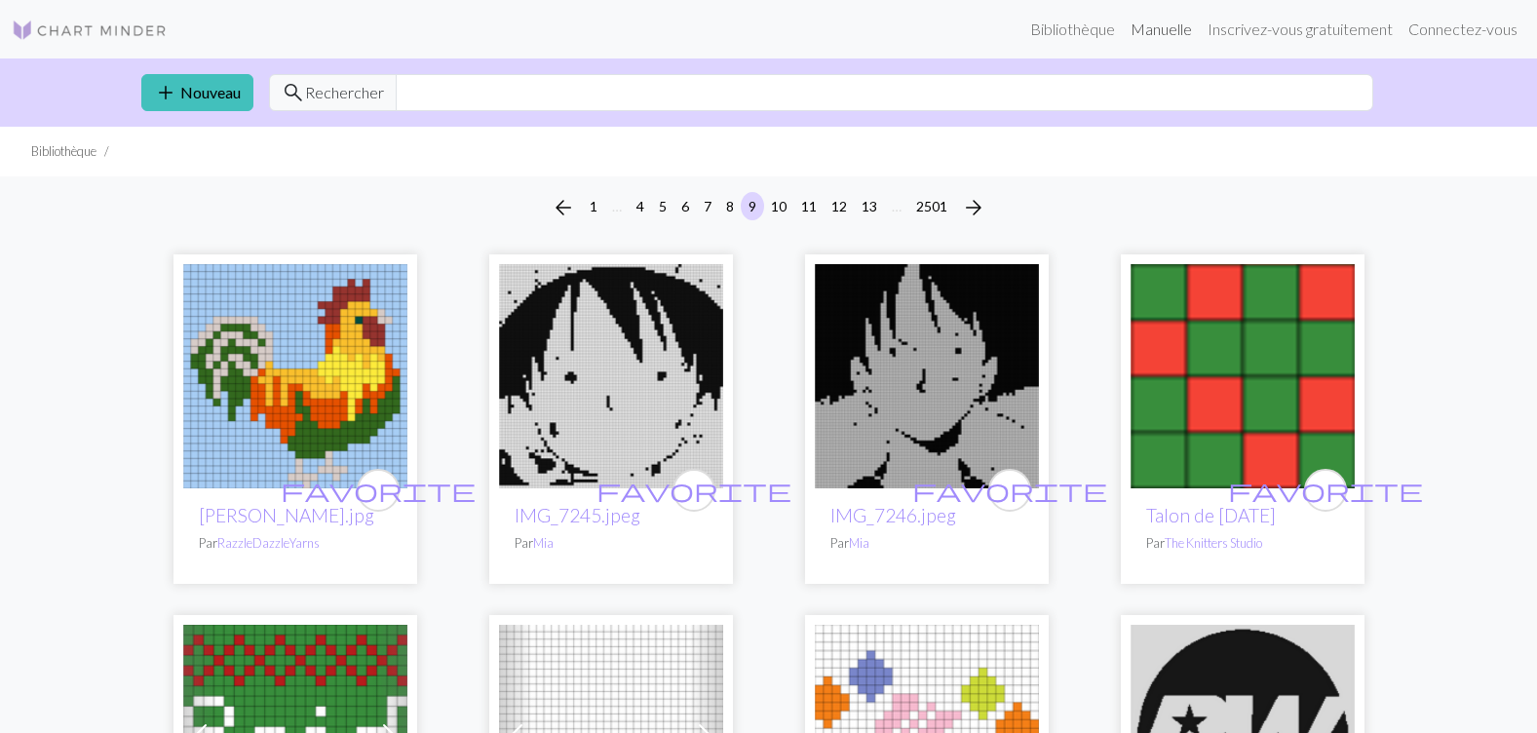
click at [1180, 33] on link "Manuelle" at bounding box center [1161, 29] width 77 height 39
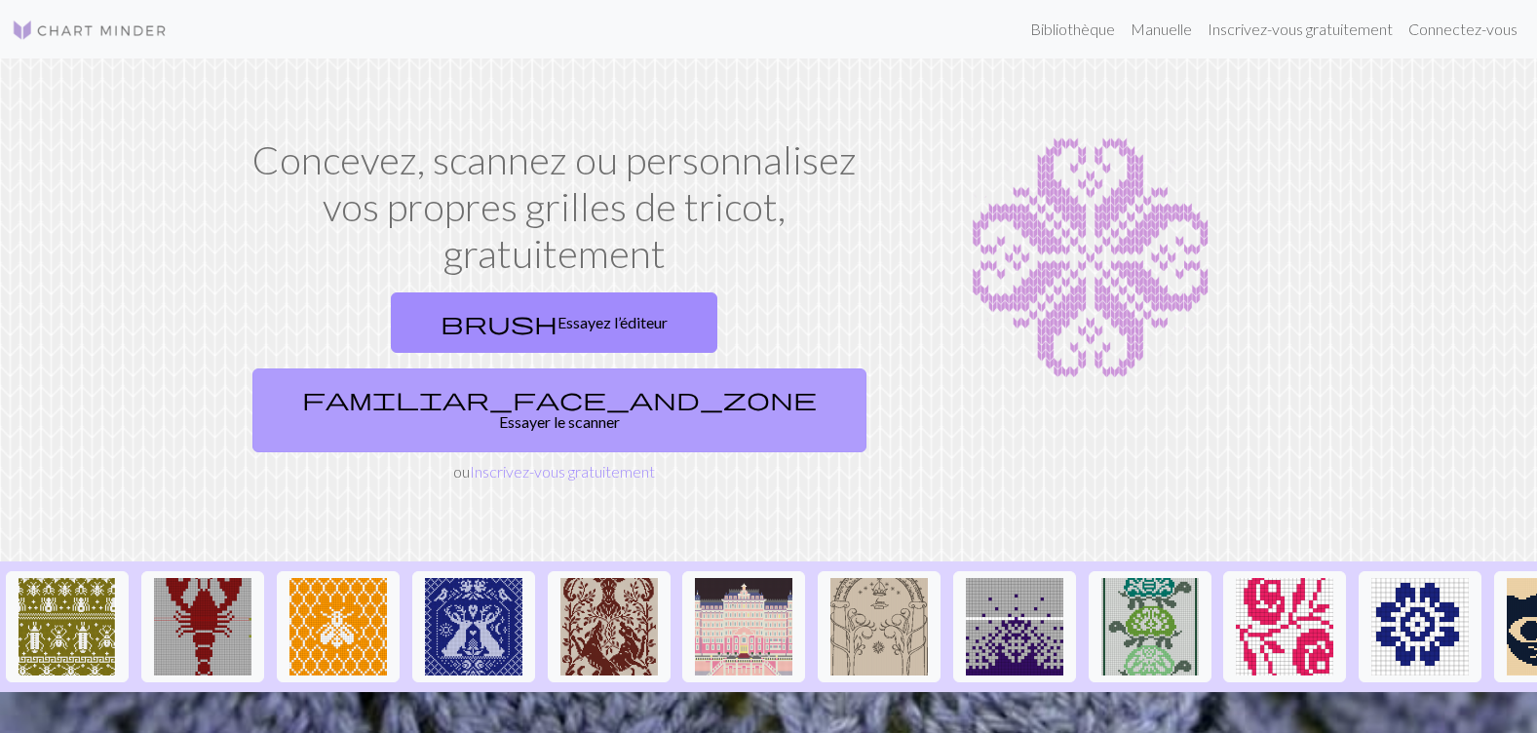
click at [620, 412] on font "Essayer le scanner" at bounding box center [559, 421] width 121 height 19
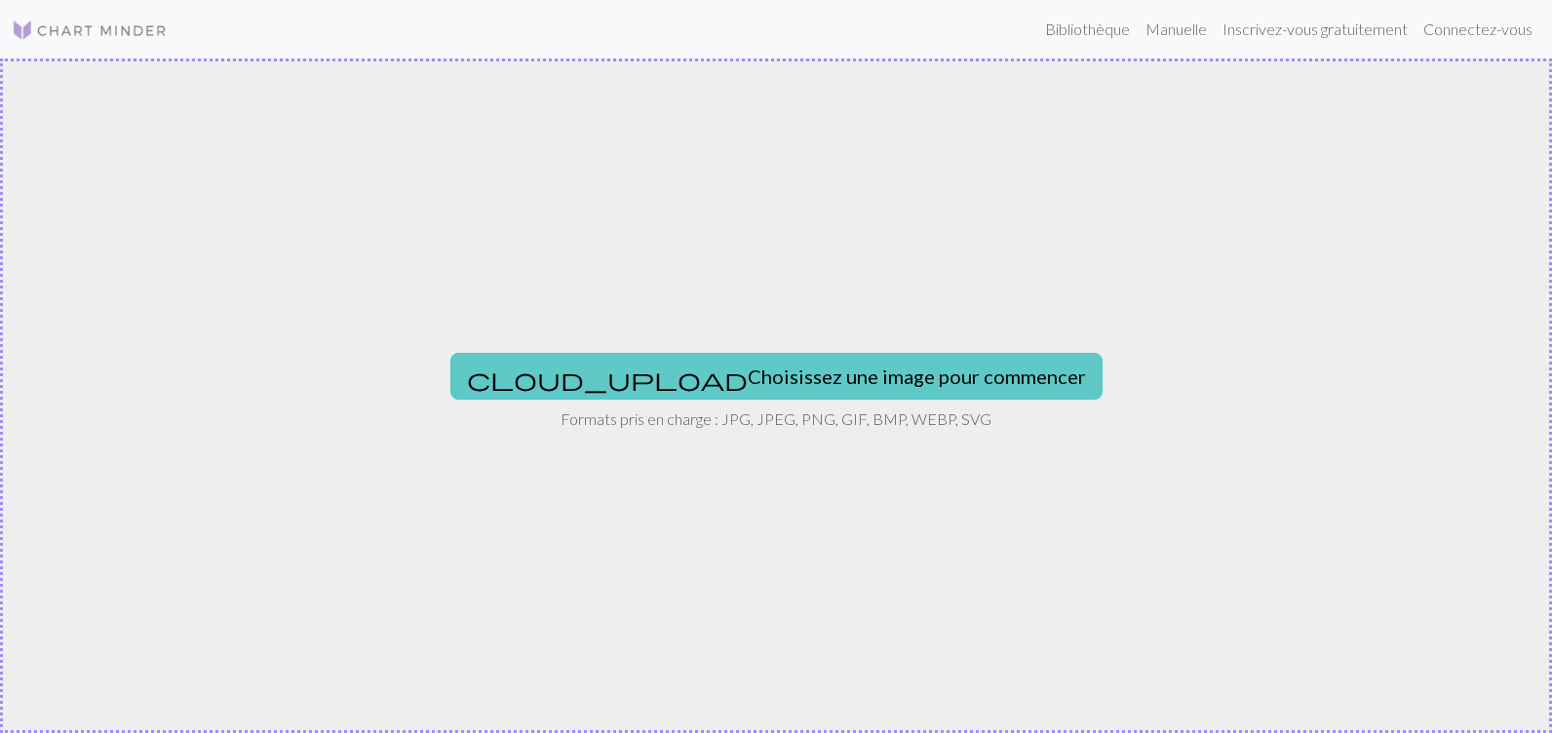
click at [761, 381] on font "Choisissez une image pour commencer" at bounding box center [917, 376] width 338 height 23
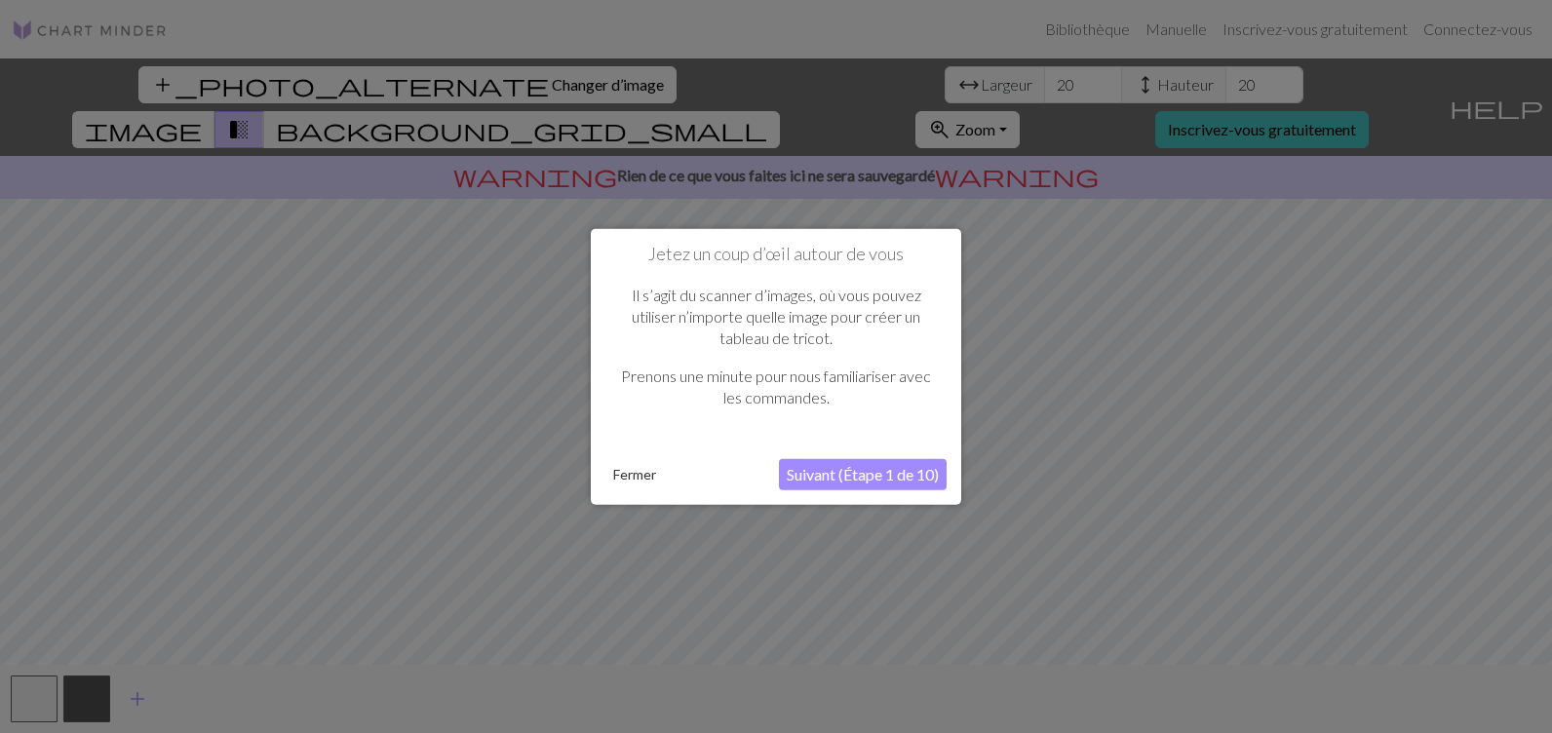
click at [631, 473] on button "Fermer" at bounding box center [634, 473] width 58 height 29
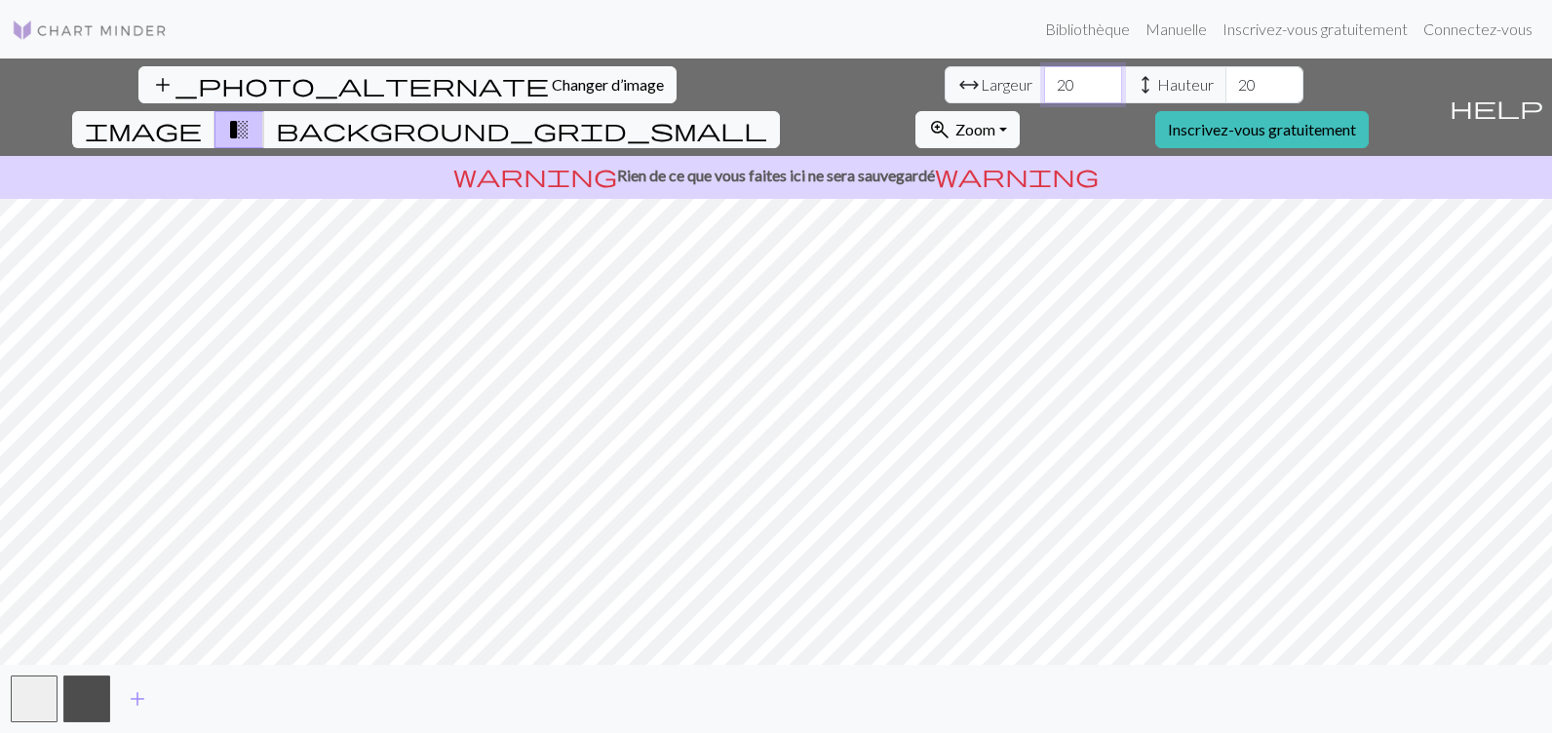
click at [1044, 87] on input "20" at bounding box center [1083, 84] width 78 height 37
click at [1044, 86] on input "20" at bounding box center [1083, 84] width 78 height 37
type input "100"
click at [1225, 78] on input "20" at bounding box center [1264, 84] width 78 height 37
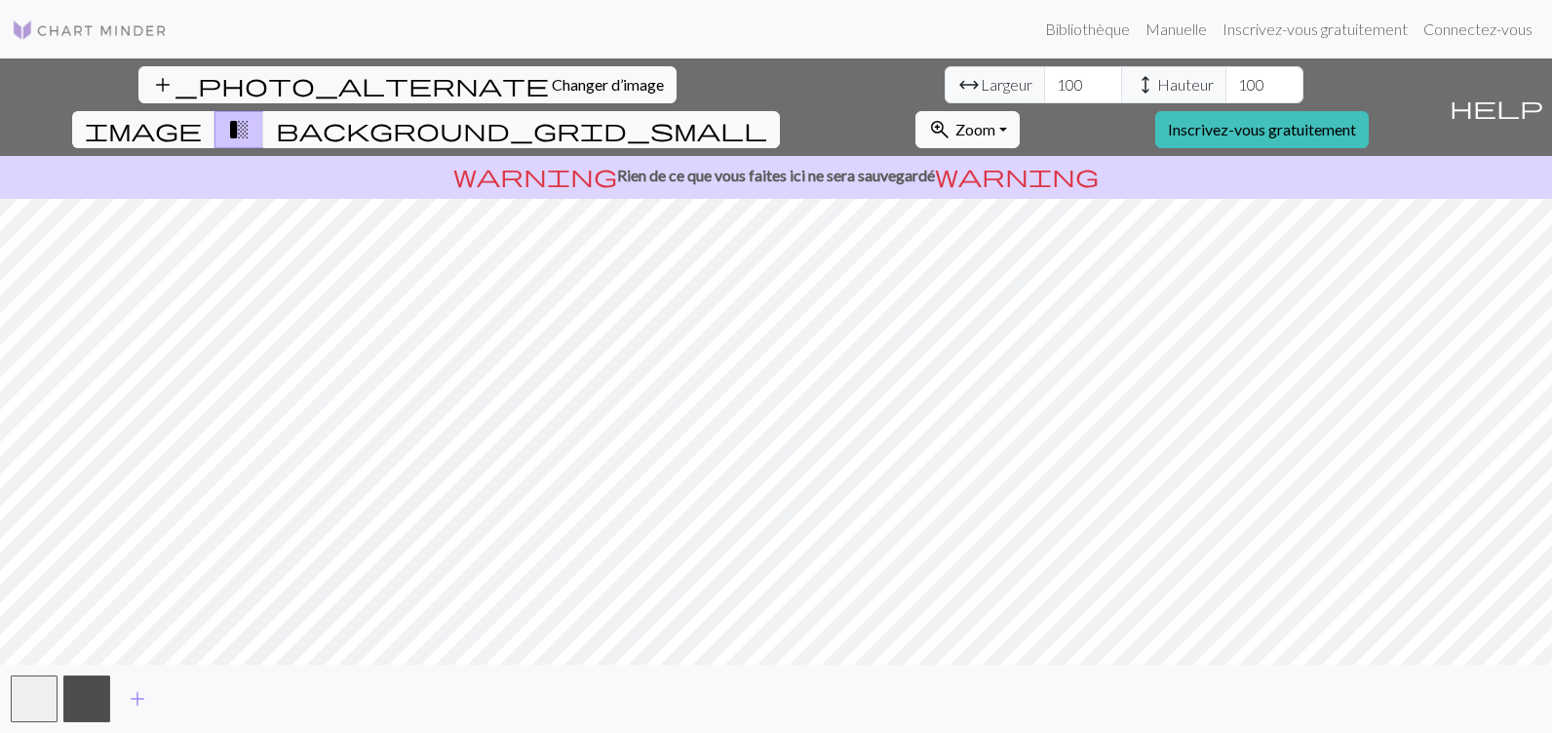
click at [767, 116] on span "background_grid_small" at bounding box center [521, 129] width 491 height 27
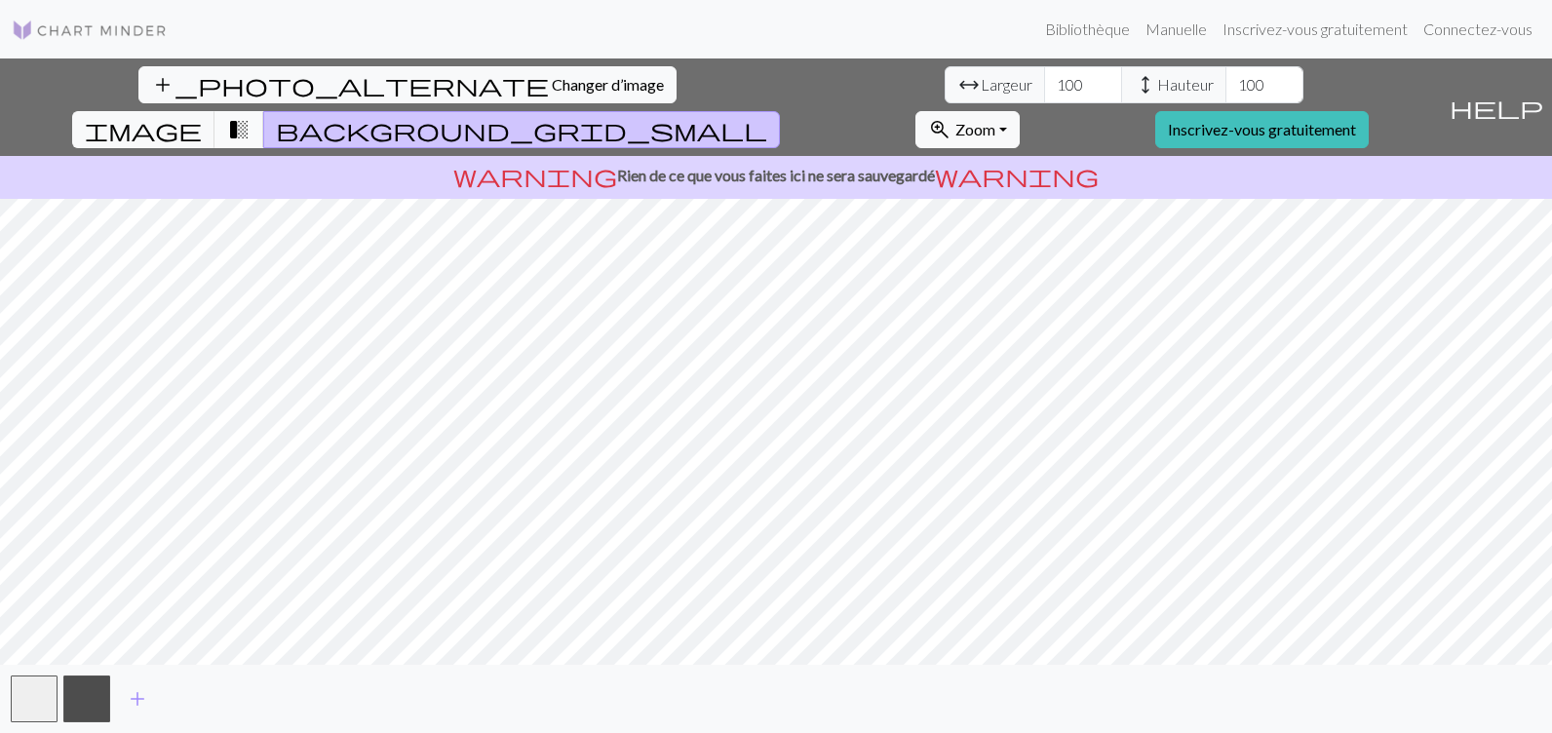
click at [250, 116] on span "transition_fade" at bounding box center [238, 129] width 23 height 27
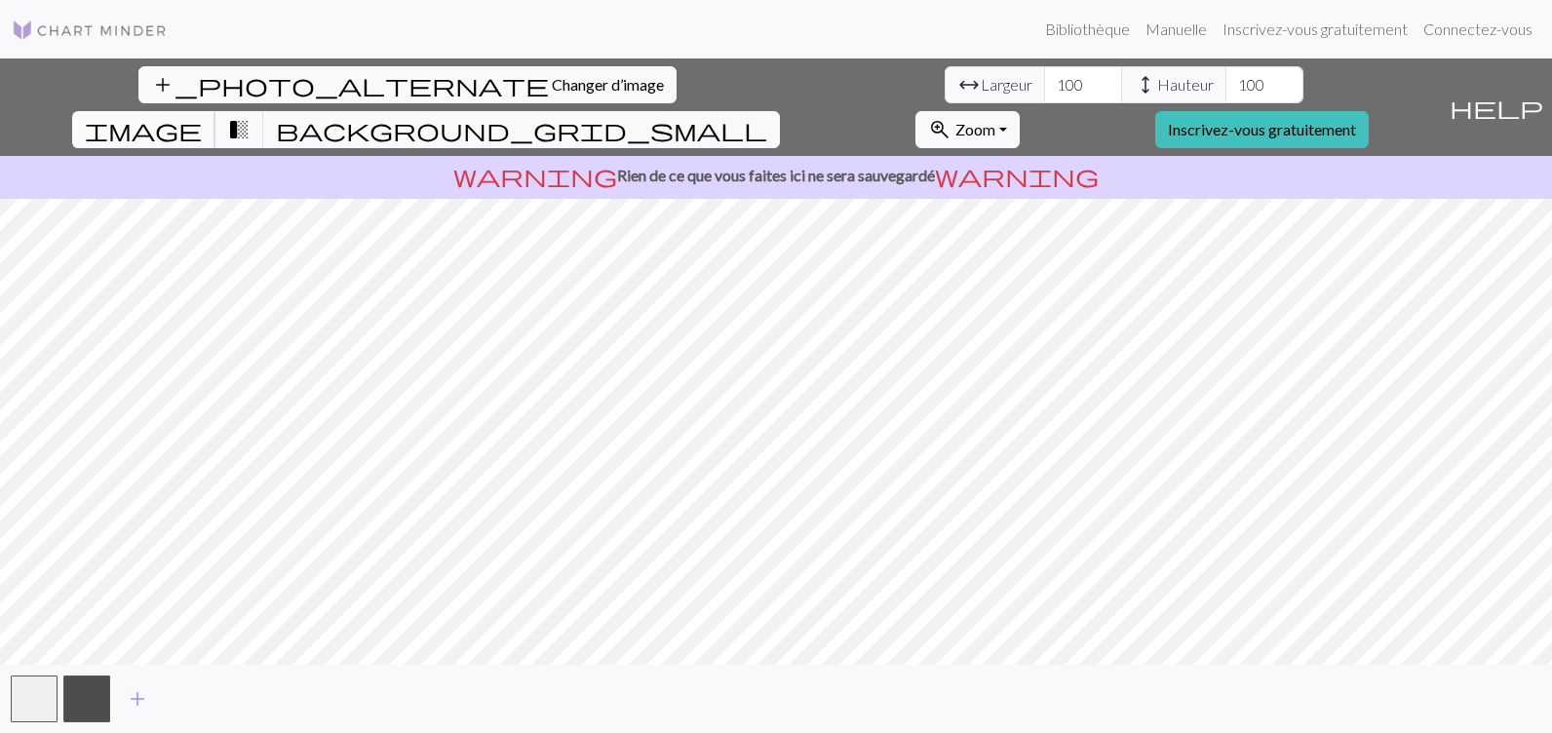
click at [202, 116] on span "image" at bounding box center [143, 129] width 117 height 27
click at [250, 116] on span "transition_fade" at bounding box center [238, 129] width 23 height 27
click at [202, 116] on span "image" at bounding box center [143, 129] width 117 height 27
click at [1225, 88] on input "100" at bounding box center [1264, 84] width 78 height 37
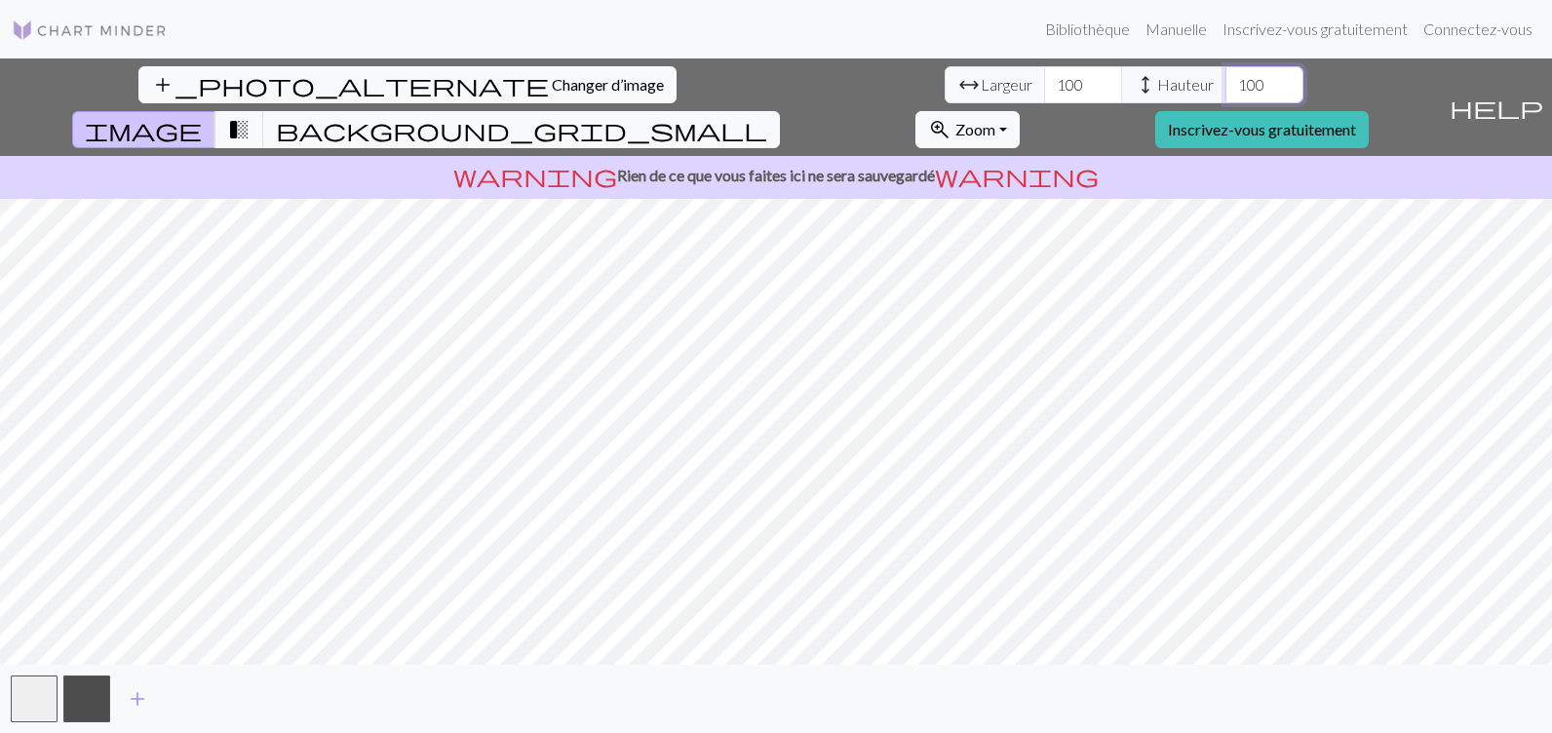
type input "100"
click at [828, 689] on div "add_photo_alternate Changer d’image arrow_range Largeur 100 height Hauteur 100 …" at bounding box center [776, 395] width 1552 height 674
click at [1225, 87] on input "100" at bounding box center [1264, 84] width 78 height 37
click at [264, 111] on button "transition_fade" at bounding box center [239, 129] width 50 height 37
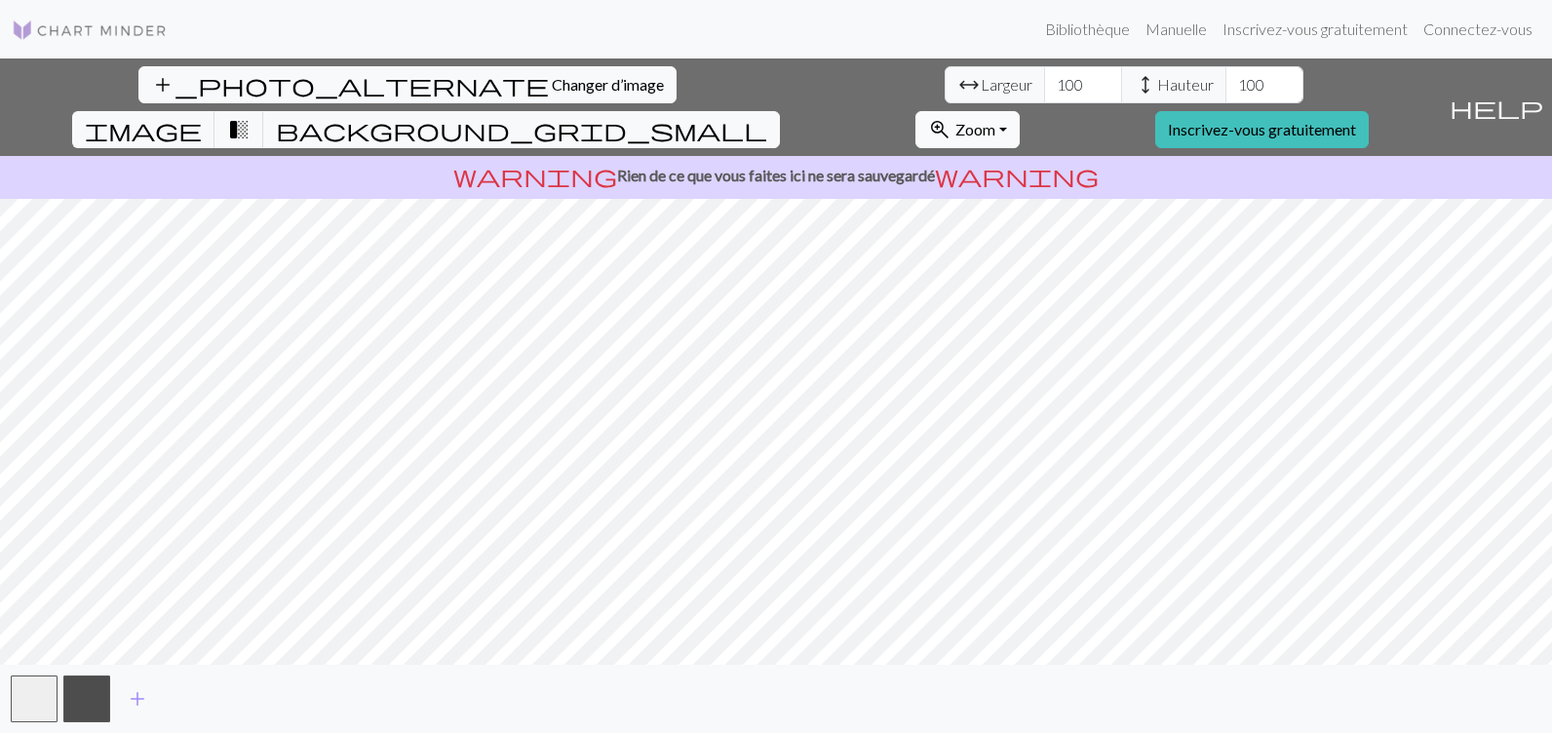
click at [995, 120] on span "Zoom" at bounding box center [975, 129] width 40 height 19
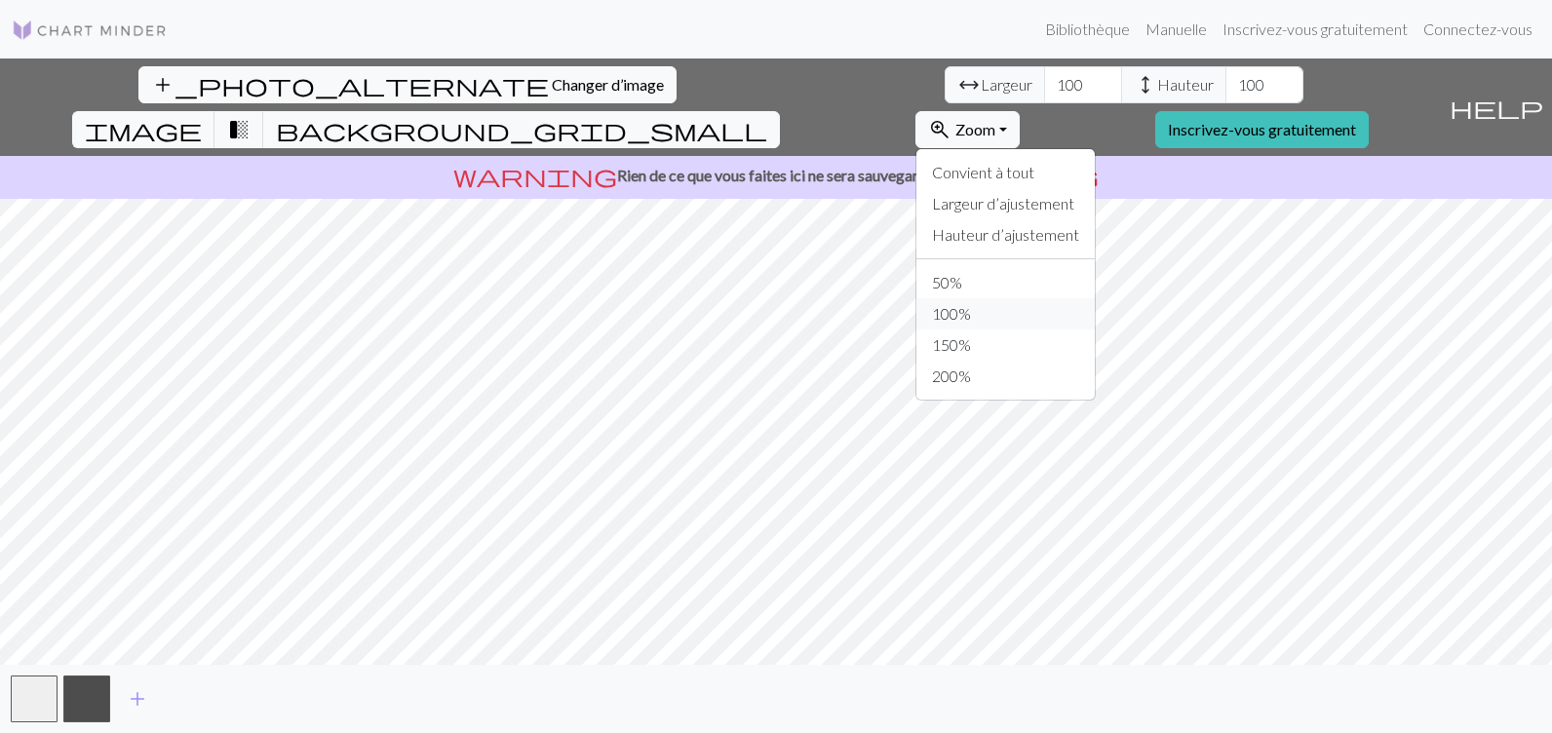
click at [1086, 298] on button "100%" at bounding box center [1005, 313] width 178 height 31
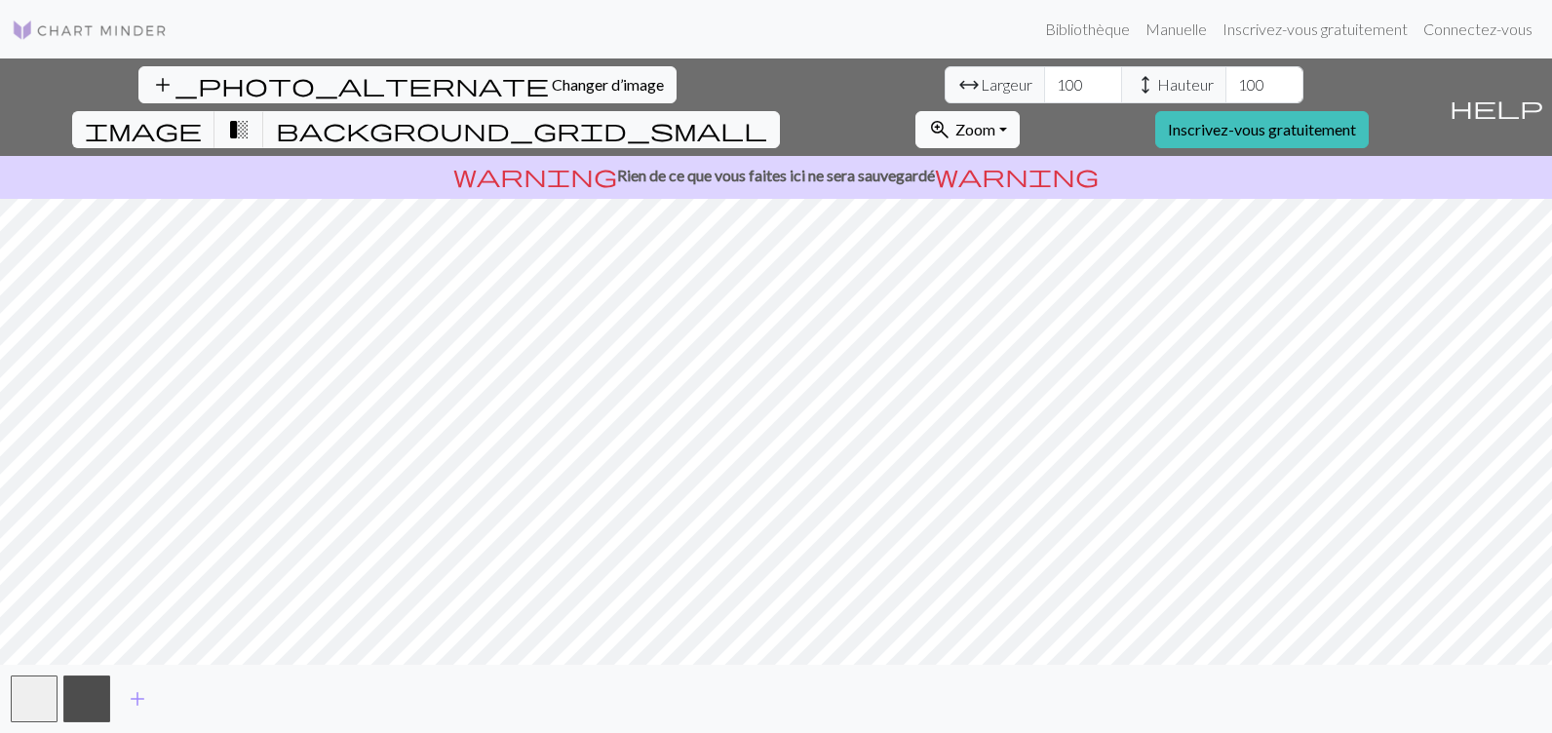
click at [1019, 111] on button "zoom_in Zoom Zoom" at bounding box center [967, 129] width 104 height 37
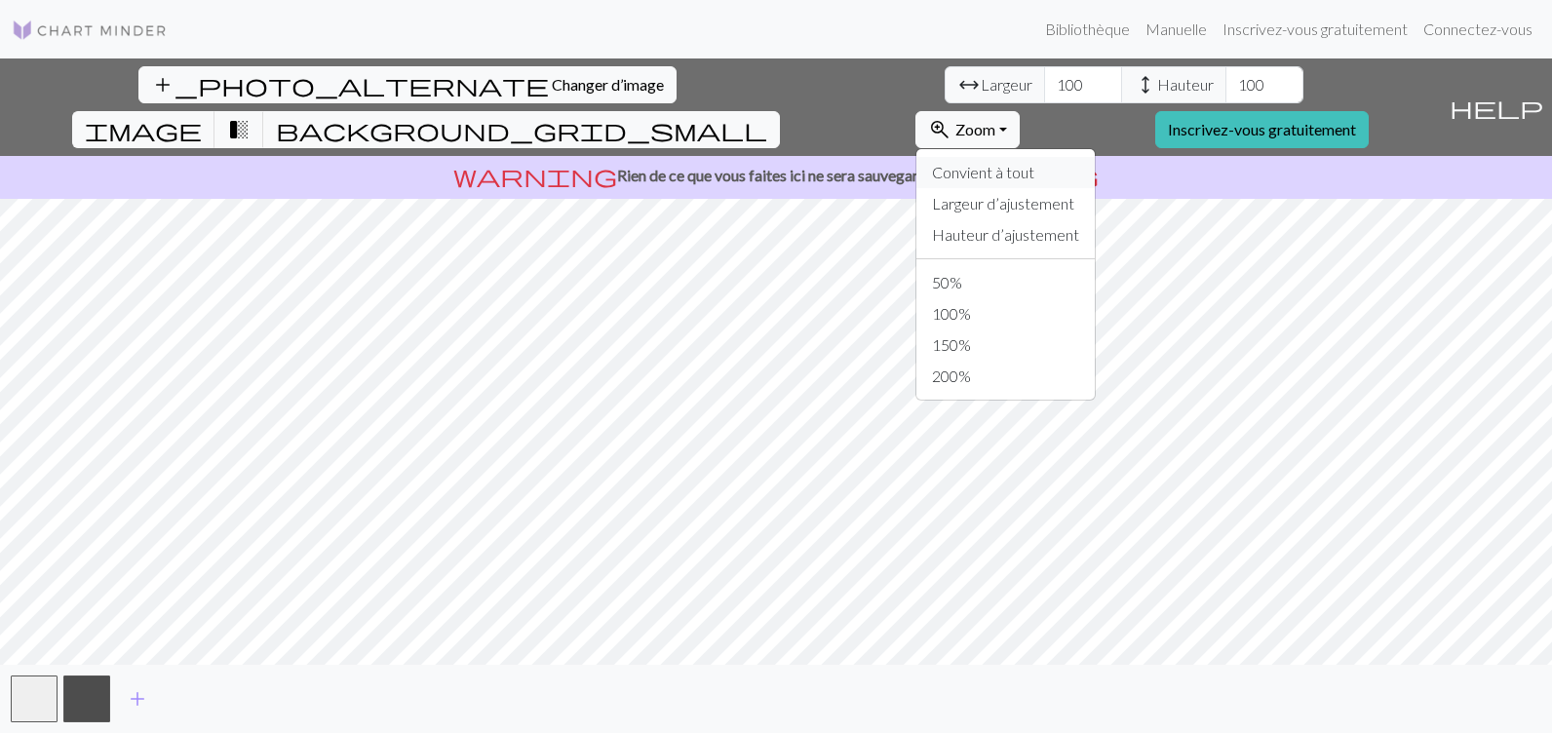
click at [1095, 157] on button "Convient à tout" at bounding box center [1005, 172] width 178 height 31
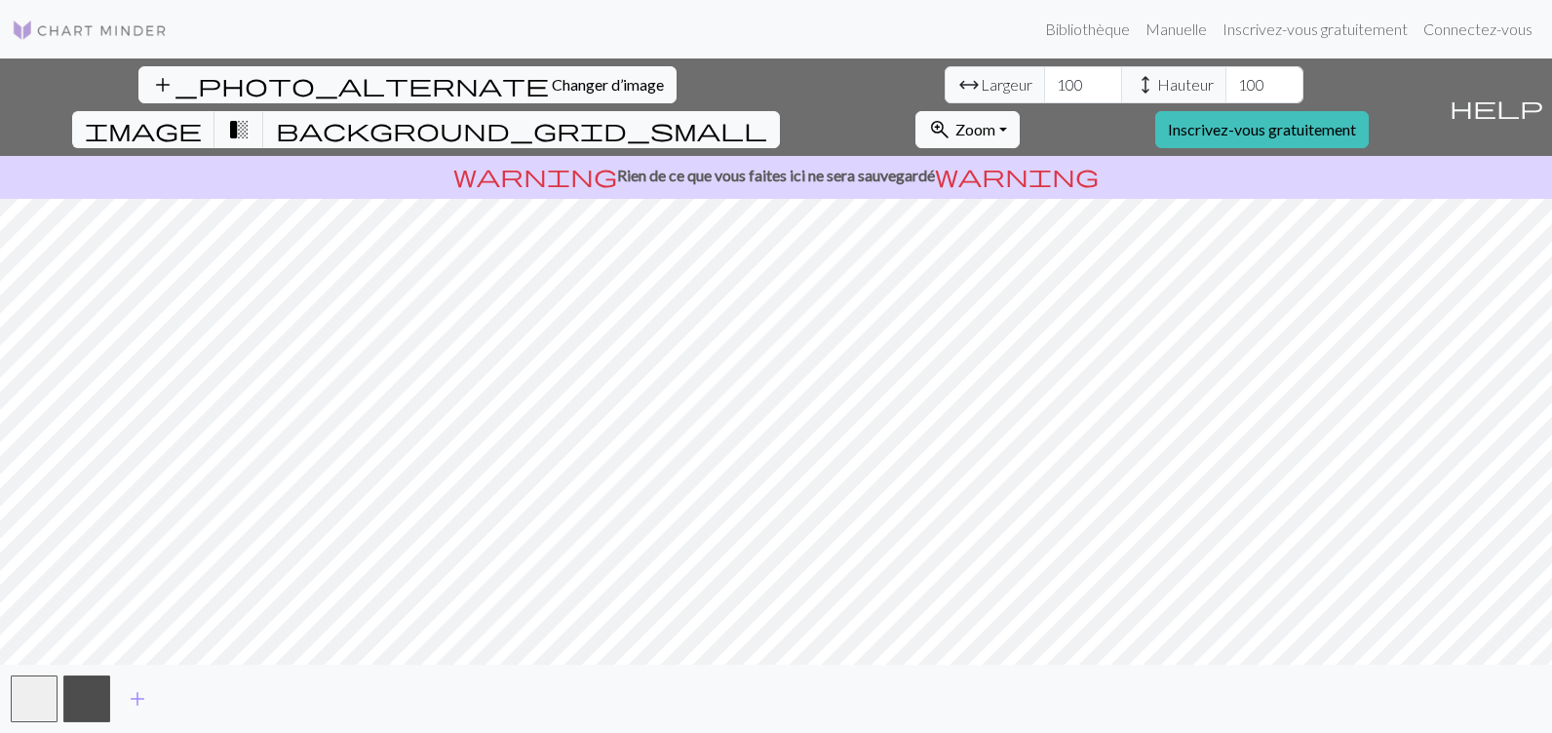
click at [980, 90] on span "Largeur" at bounding box center [1006, 84] width 52 height 23
click at [957, 90] on span "arrow_range" at bounding box center [968, 84] width 23 height 27
click at [767, 116] on span "background_grid_small" at bounding box center [521, 129] width 491 height 27
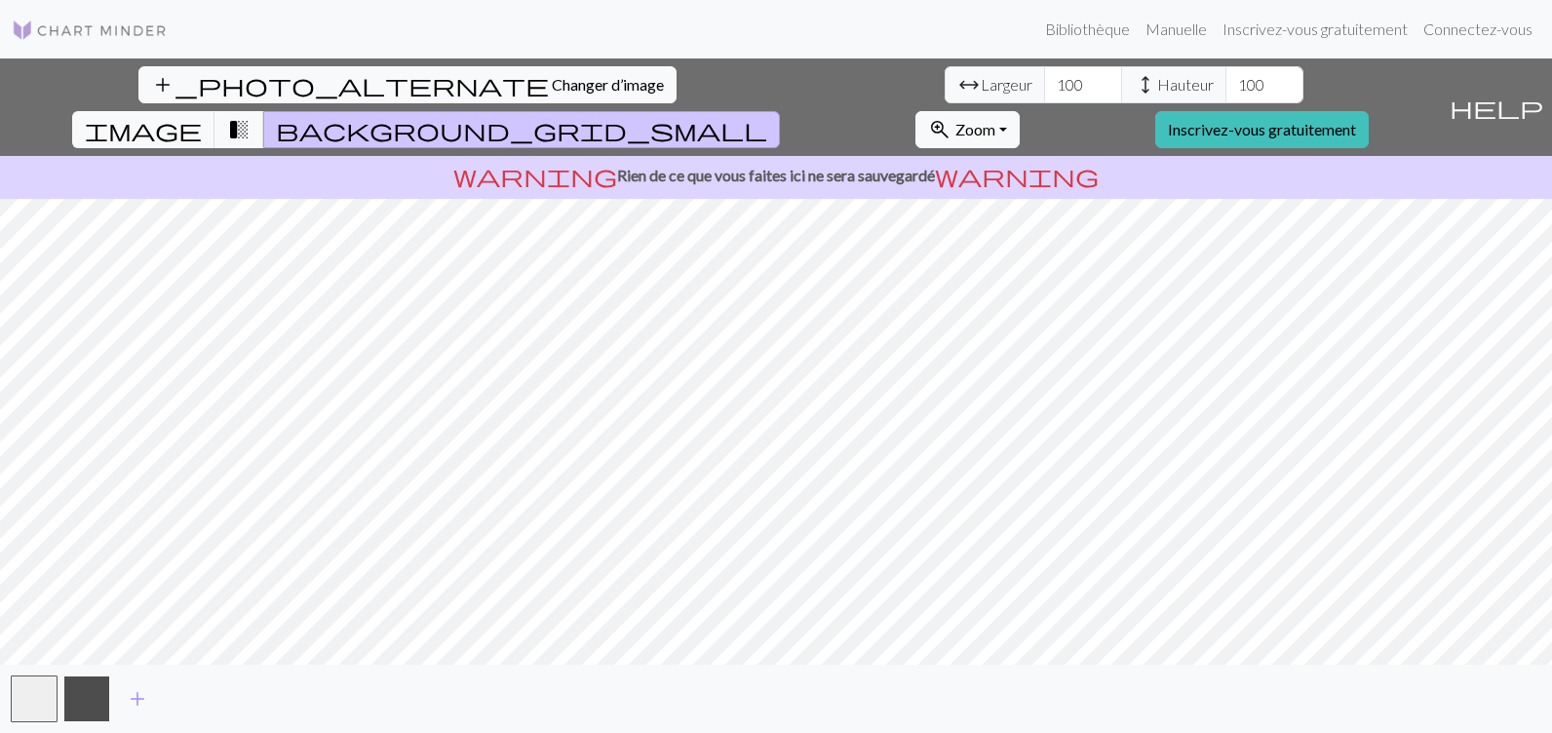
click at [88, 684] on button "button" at bounding box center [86, 698] width 47 height 47
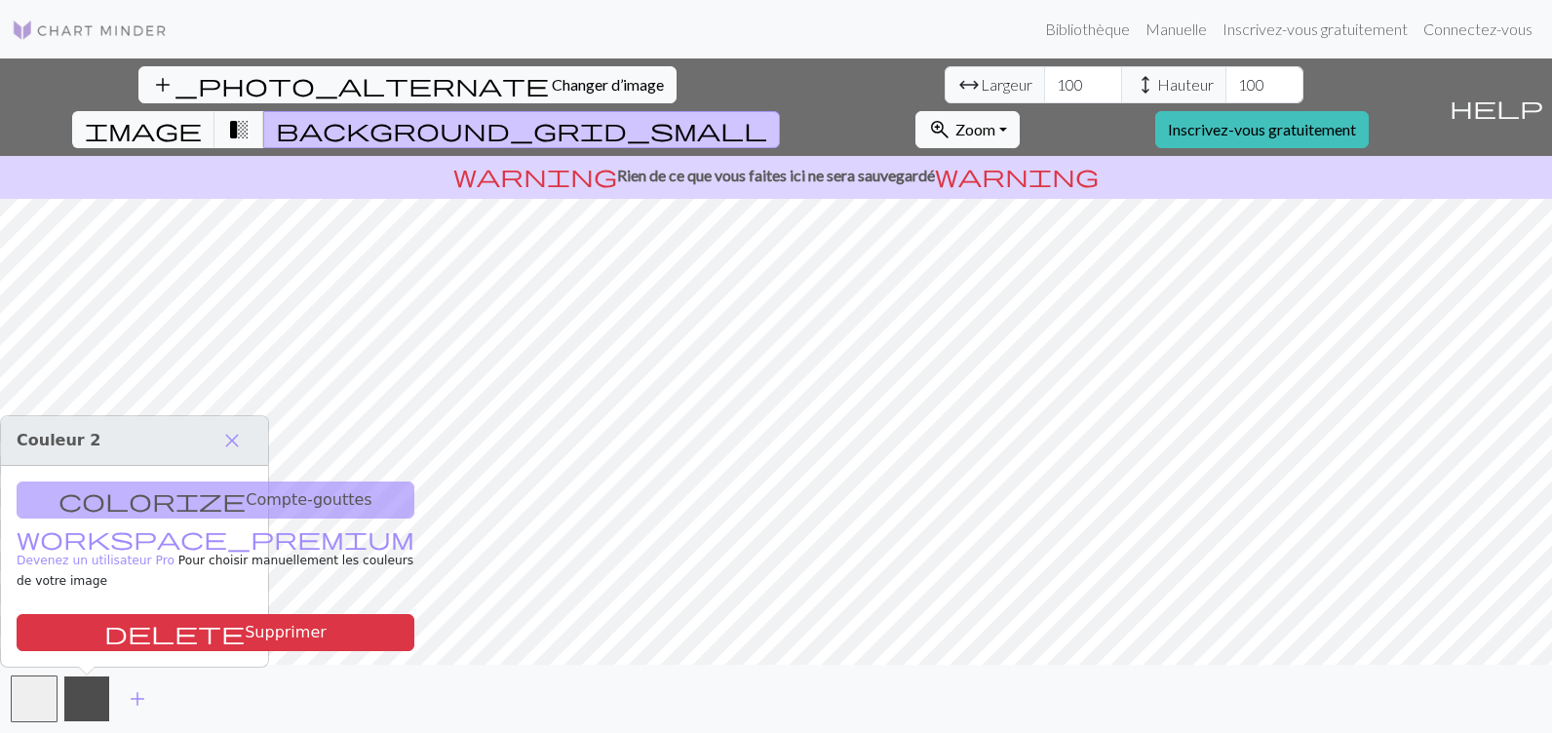
click at [87, 696] on button "button" at bounding box center [86, 698] width 47 height 47
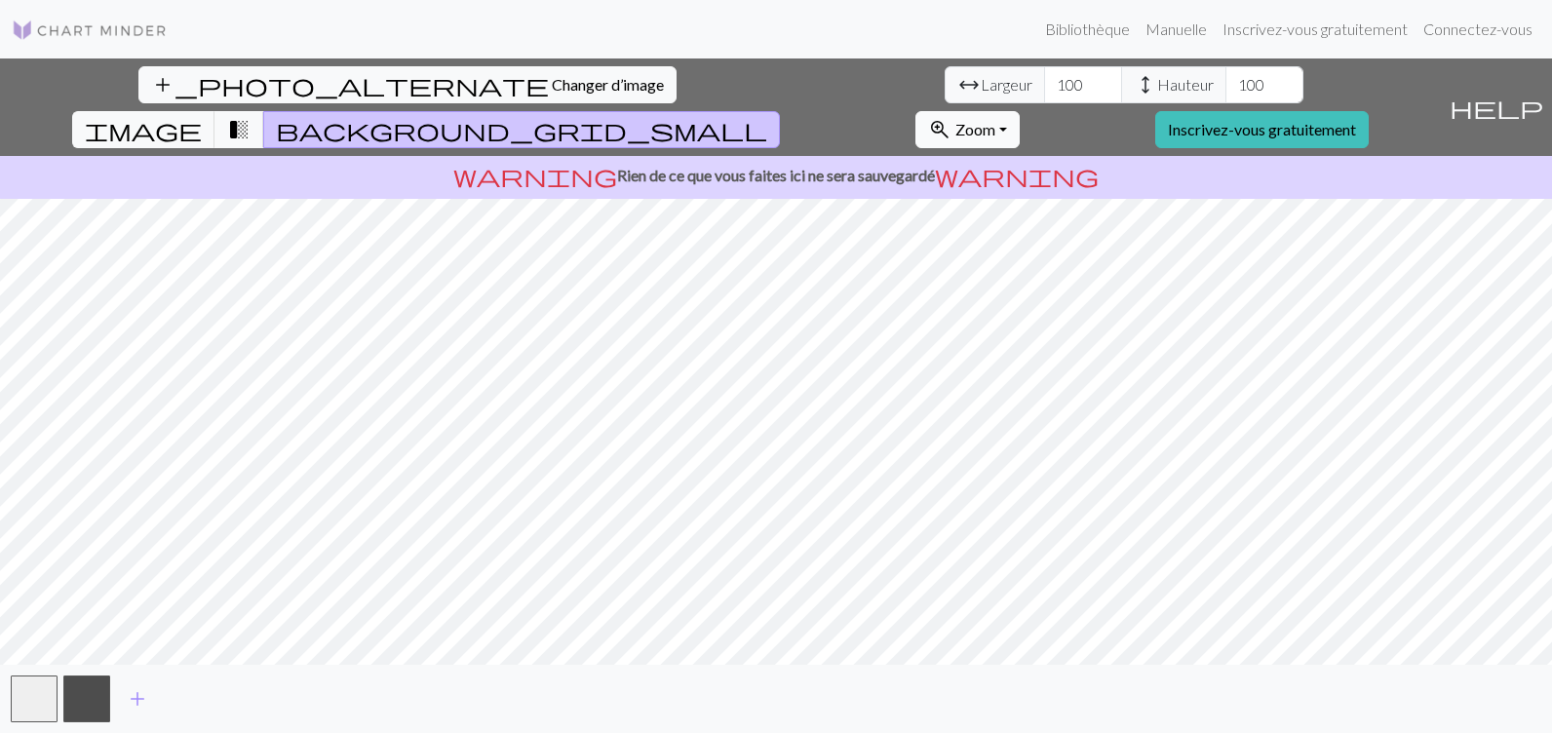
click at [1019, 111] on button "zoom_in Zoom Zoom" at bounding box center [967, 129] width 104 height 37
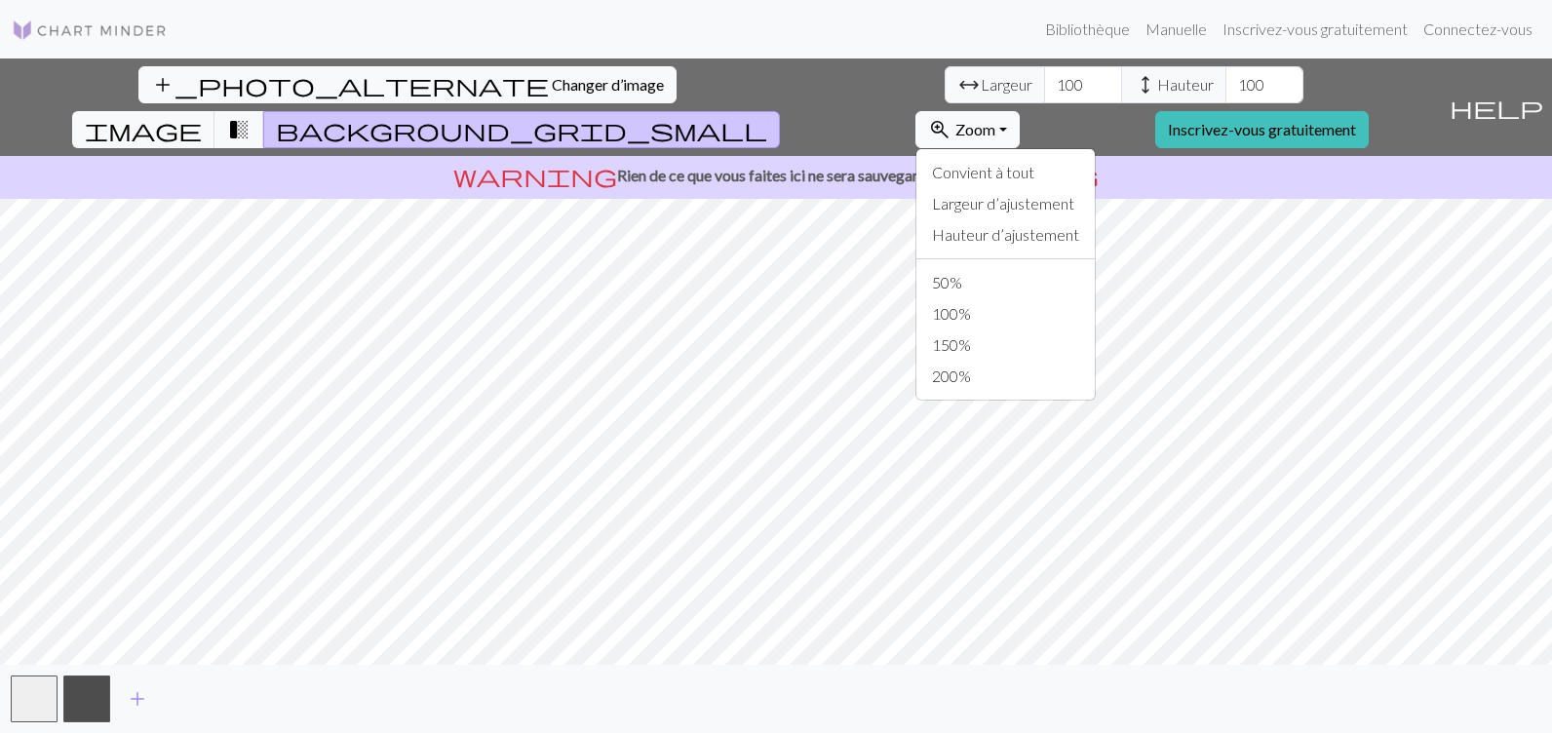
click at [1019, 111] on button "zoom_in Zoom Zoom" at bounding box center [967, 129] width 104 height 37
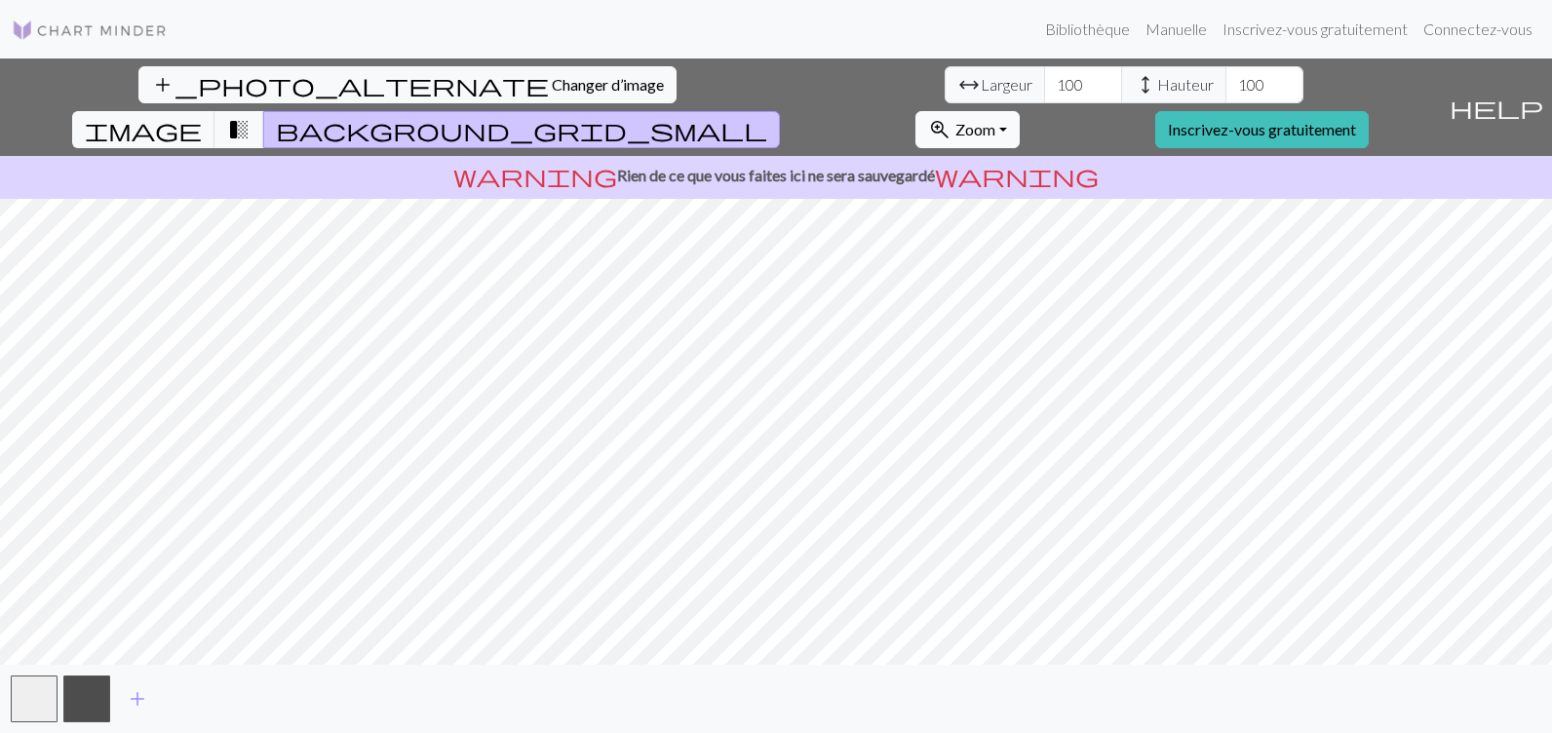
click at [995, 120] on span "Zoom" at bounding box center [975, 129] width 40 height 19
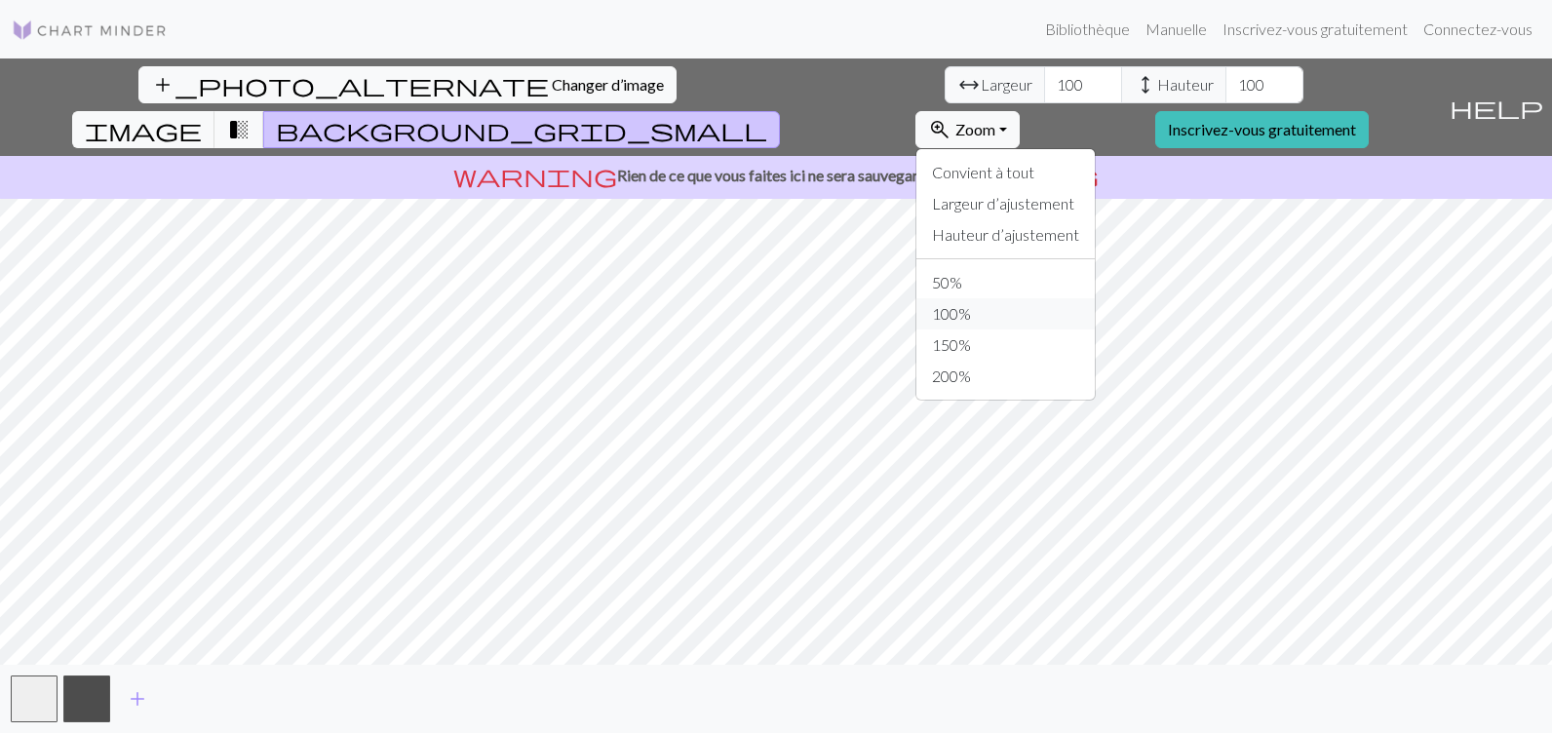
click at [1083, 298] on button "100%" at bounding box center [1005, 313] width 178 height 31
